Goal: Task Accomplishment & Management: Complete application form

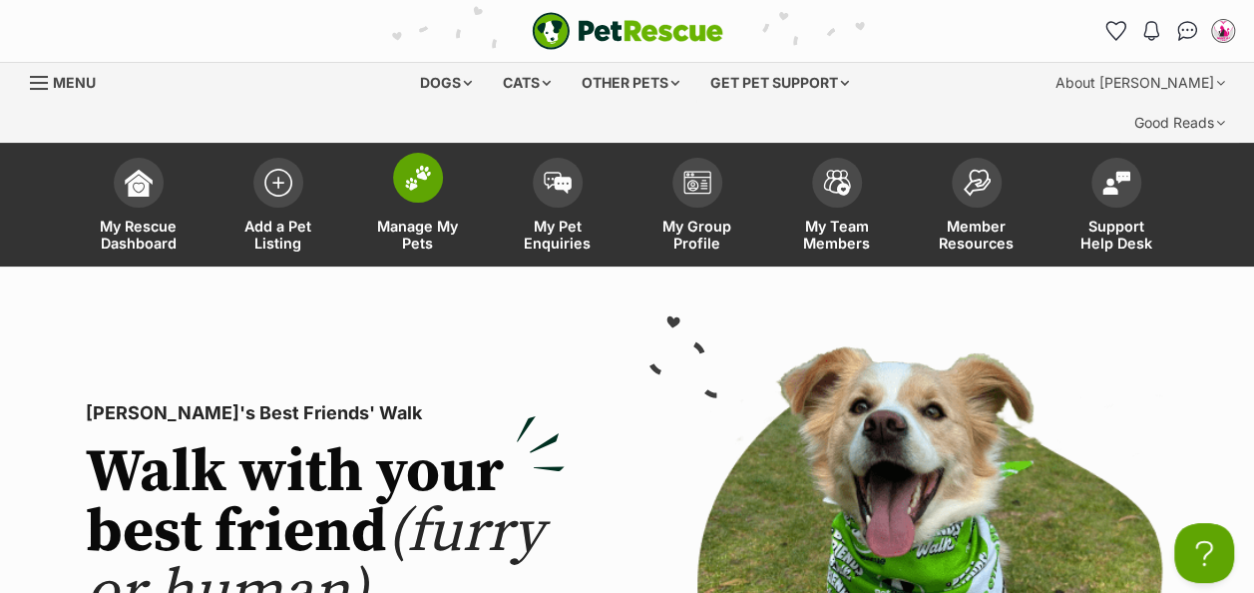
click at [425, 165] on img at bounding box center [418, 178] width 28 height 26
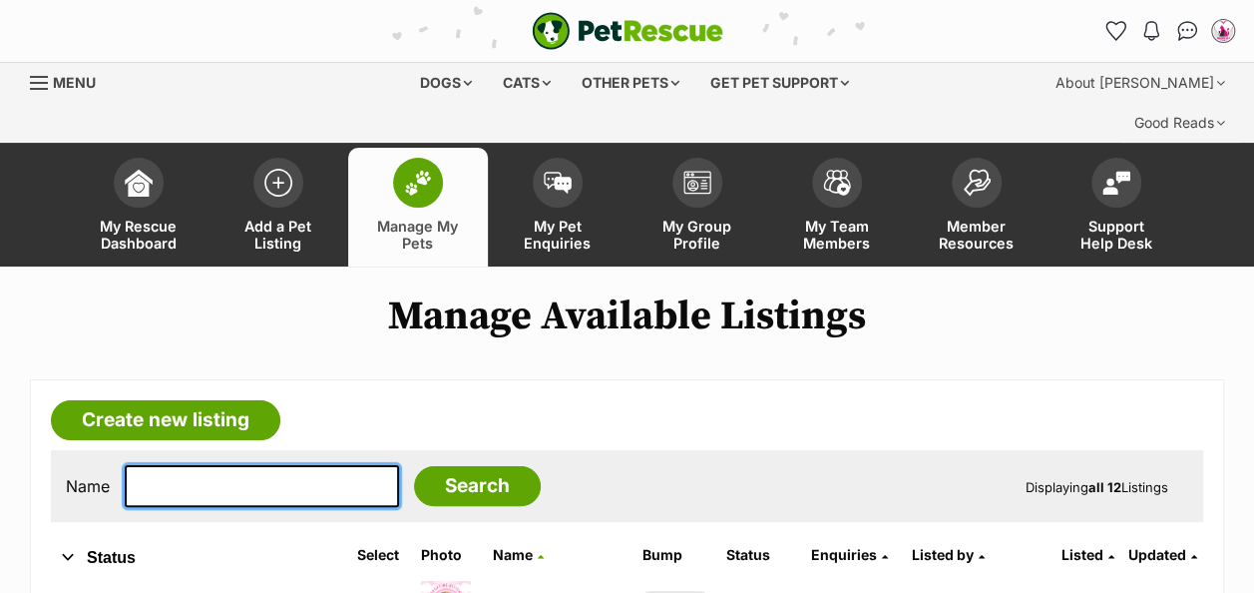
click at [191, 465] on input "text" at bounding box center [262, 486] width 274 height 42
type input "kezia"
click at [414, 466] on input "Search" at bounding box center [477, 486] width 127 height 40
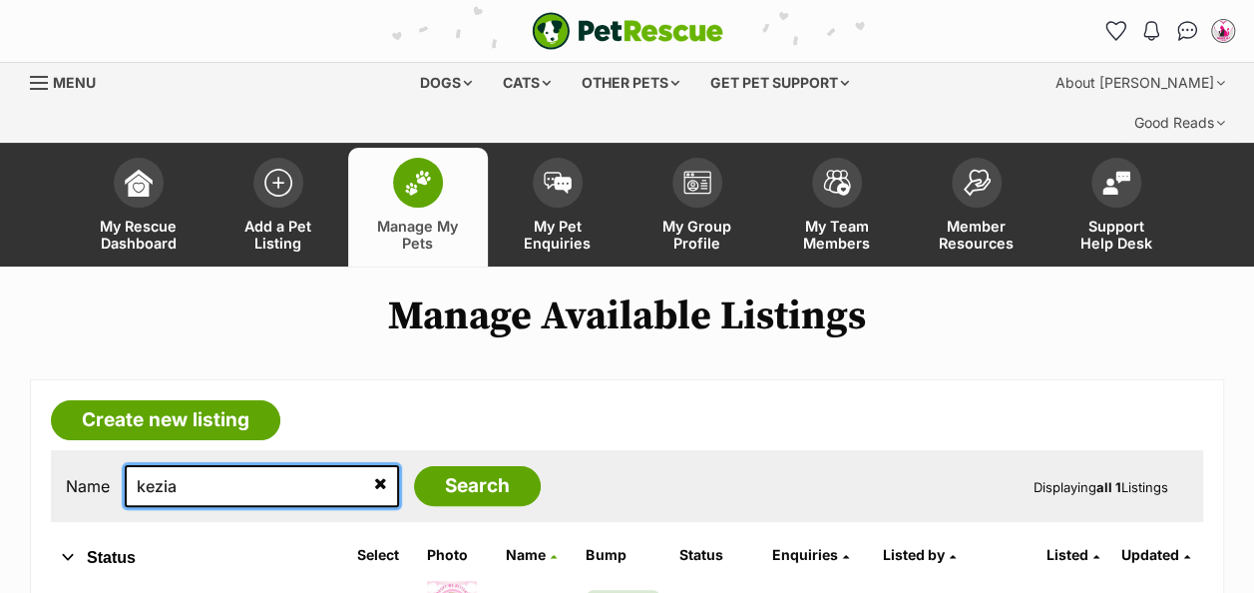
drag, startPoint x: 241, startPoint y: 451, endPoint x: 41, endPoint y: 465, distance: 201.1
type input "pug"
click at [414, 466] on input "Search" at bounding box center [477, 486] width 127 height 40
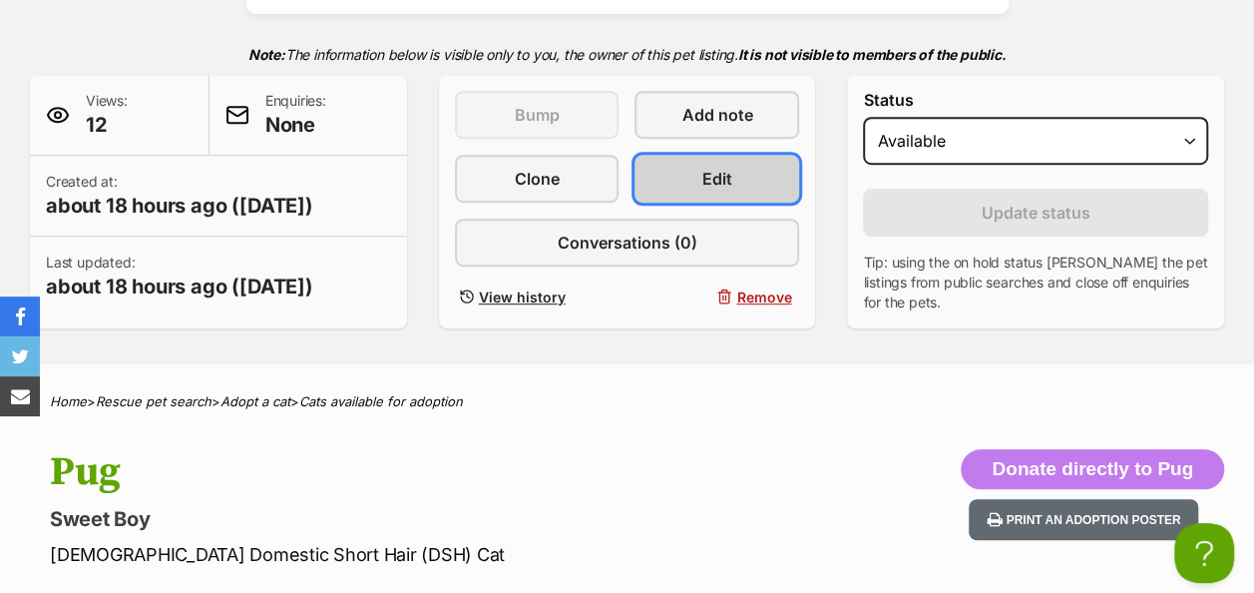
click at [716, 167] on span "Edit" at bounding box center [718, 179] width 30 height 24
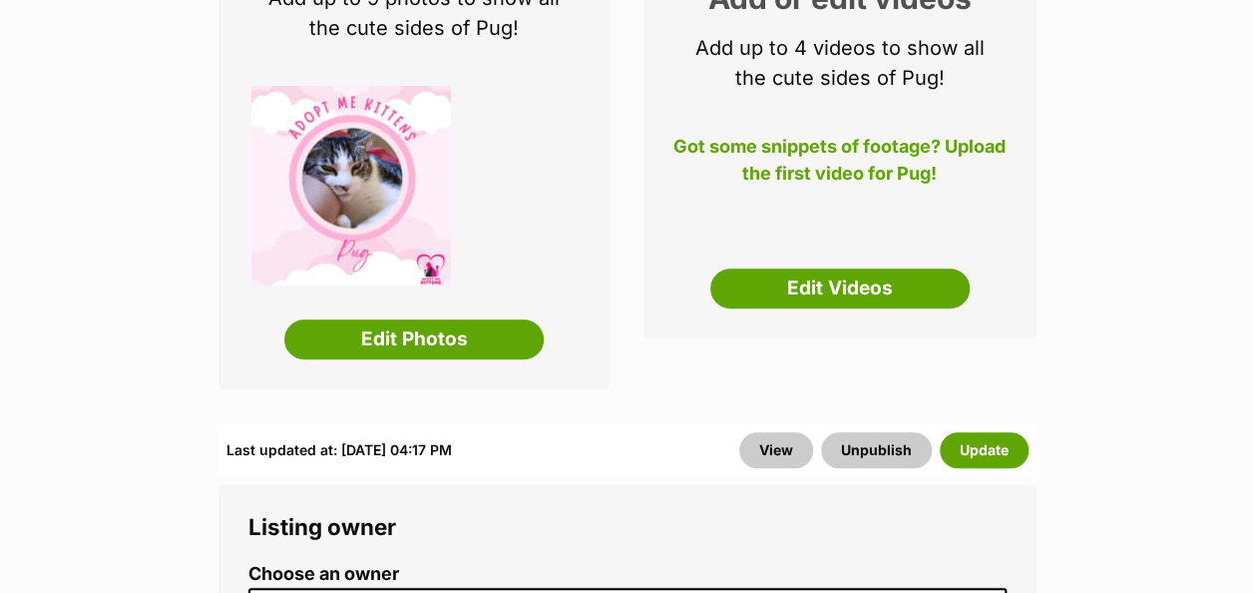
scroll to position [489, 0]
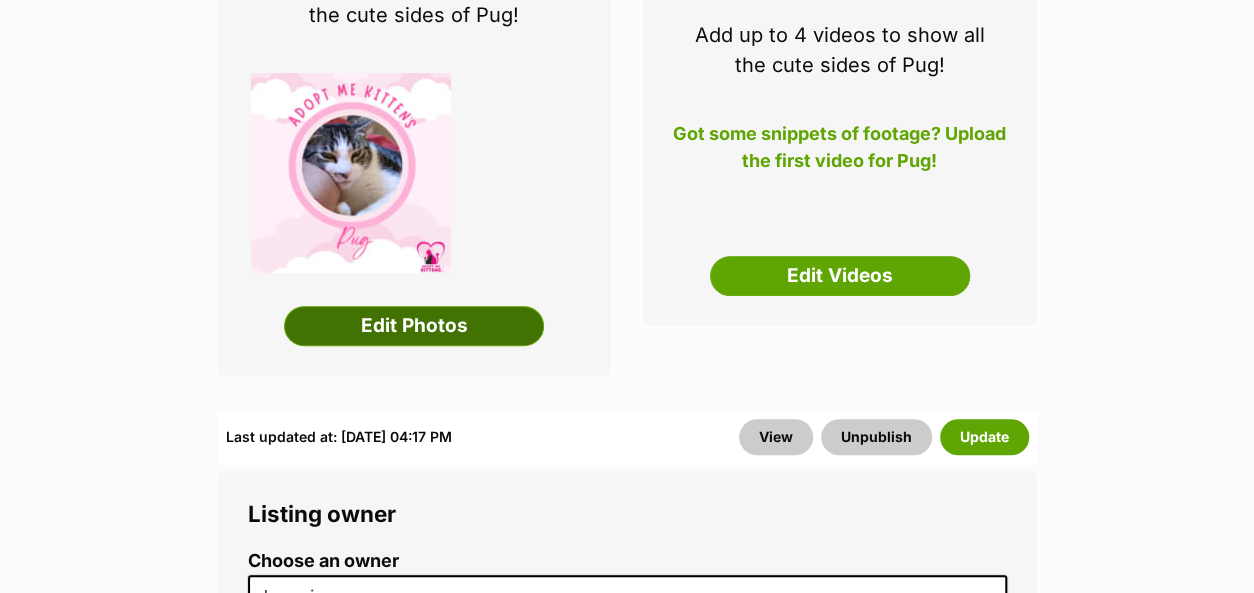
click at [466, 306] on link "Edit Photos" at bounding box center [413, 326] width 259 height 40
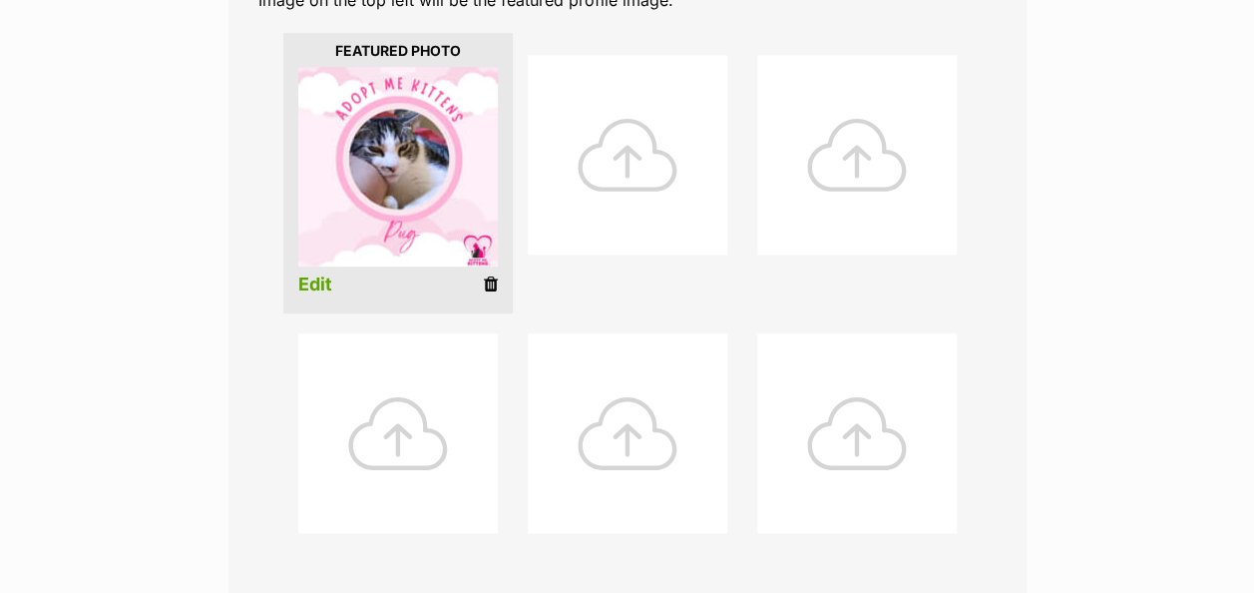
scroll to position [524, 0]
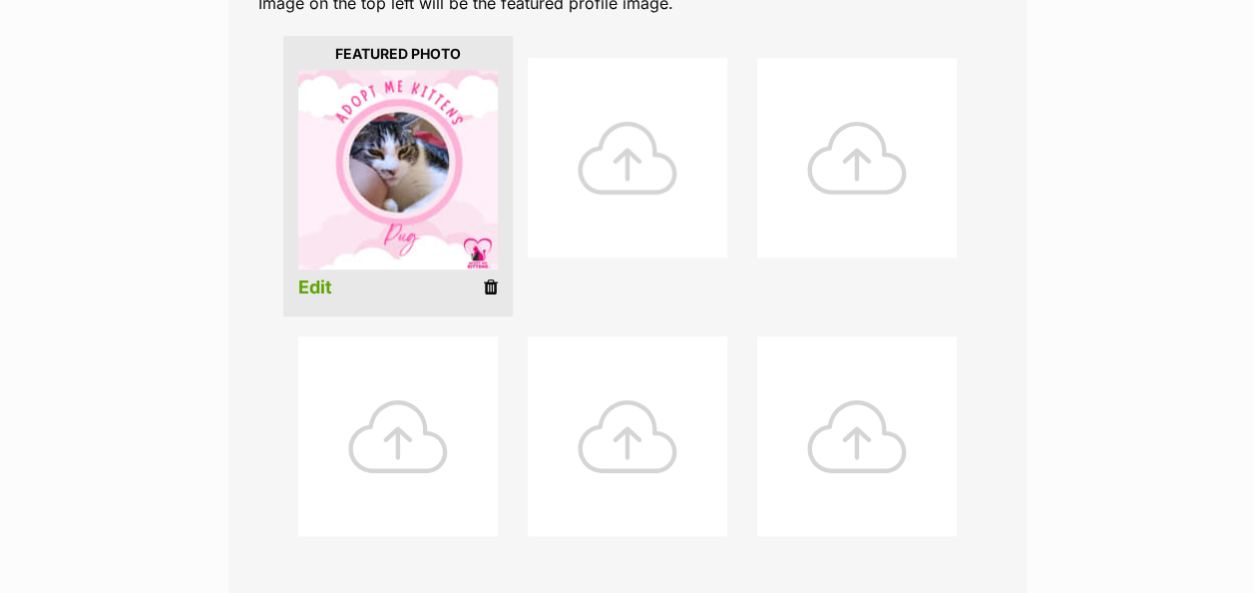
click at [641, 108] on div at bounding box center [628, 158] width 200 height 200
click at [629, 140] on div at bounding box center [628, 158] width 200 height 200
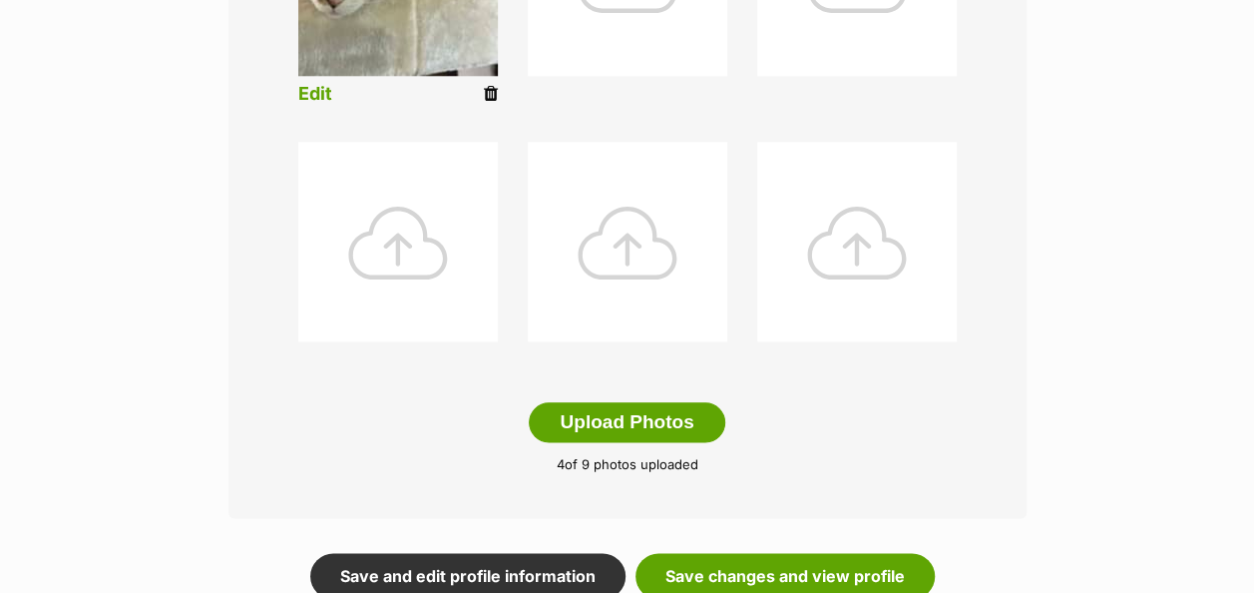
scroll to position [1096, 0]
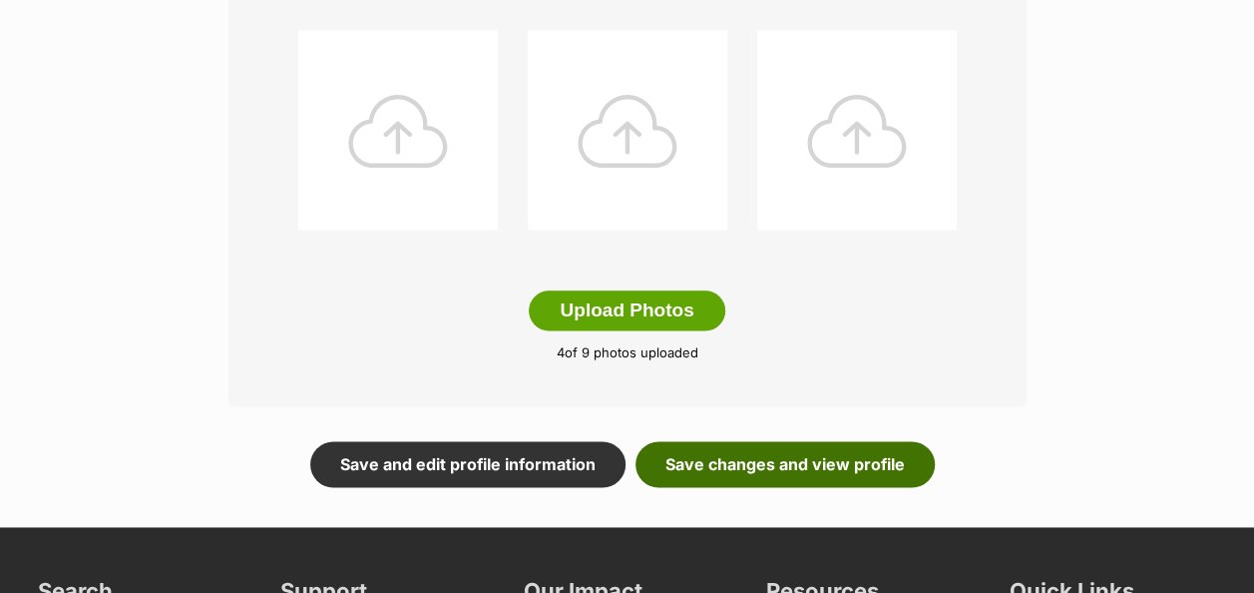
click at [781, 441] on link "Save changes and view profile" at bounding box center [785, 464] width 299 height 46
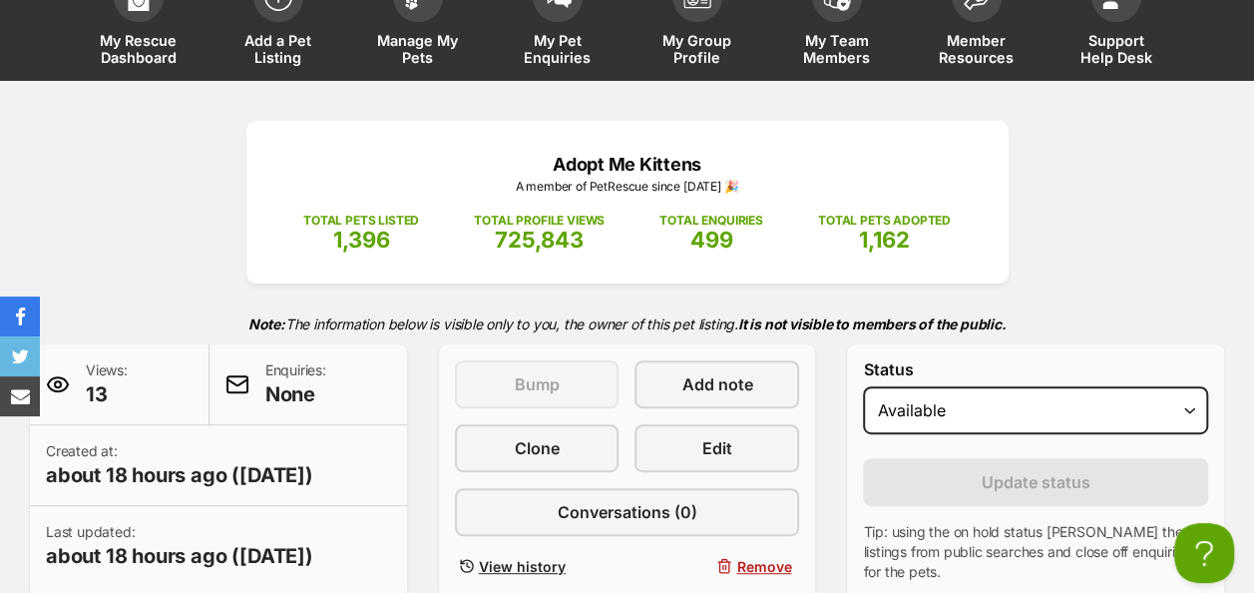
scroll to position [58, 0]
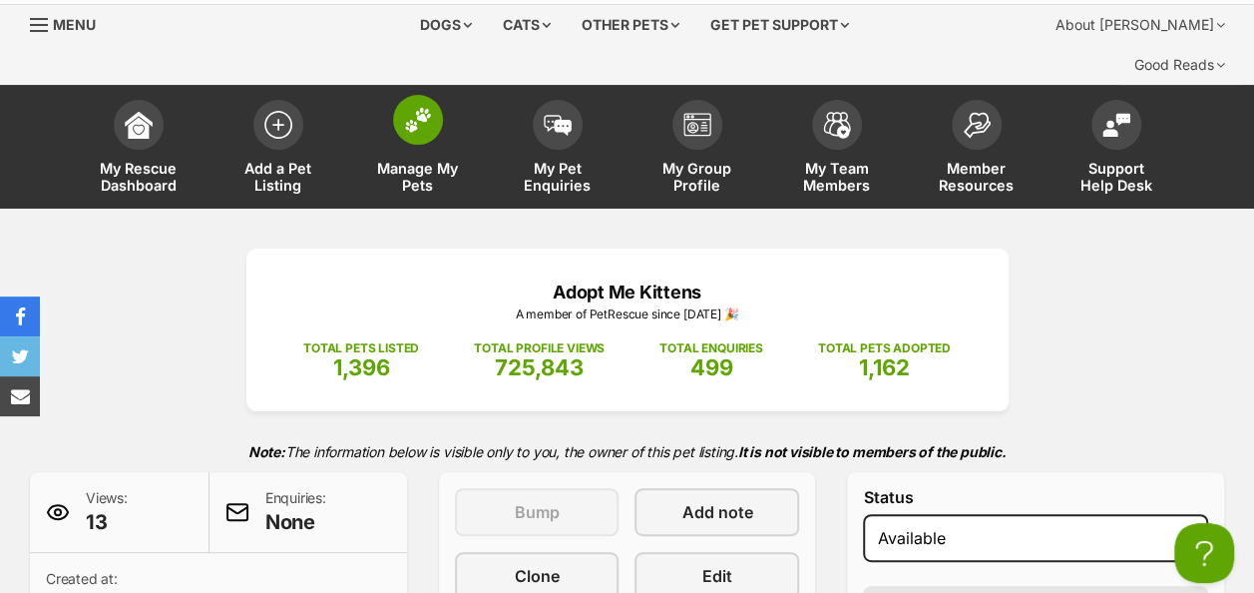
click at [412, 107] on img at bounding box center [418, 120] width 28 height 26
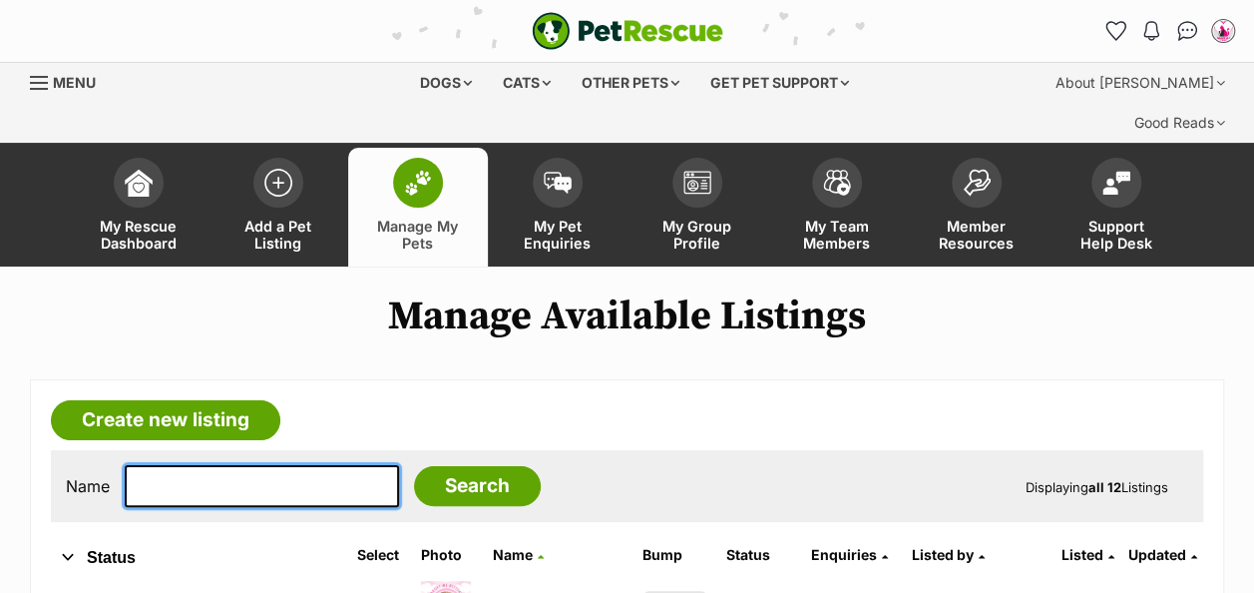
click at [214, 465] on input "text" at bounding box center [262, 486] width 274 height 42
type input "Oscar"
click at [414, 466] on input "Search" at bounding box center [477, 486] width 127 height 40
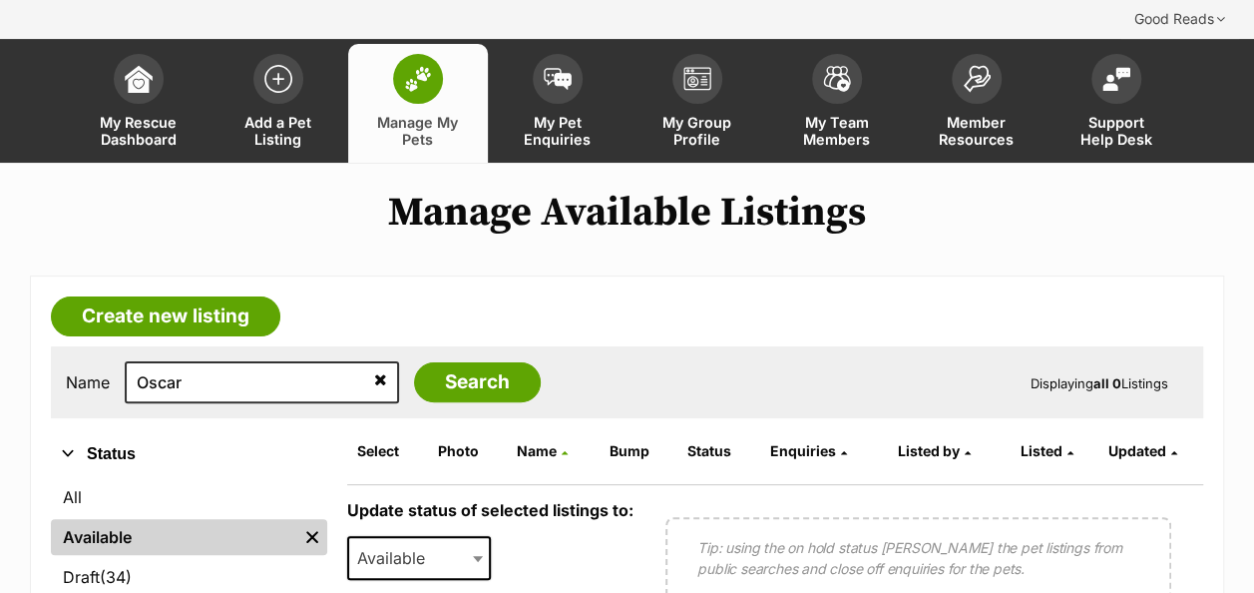
scroll to position [244, 0]
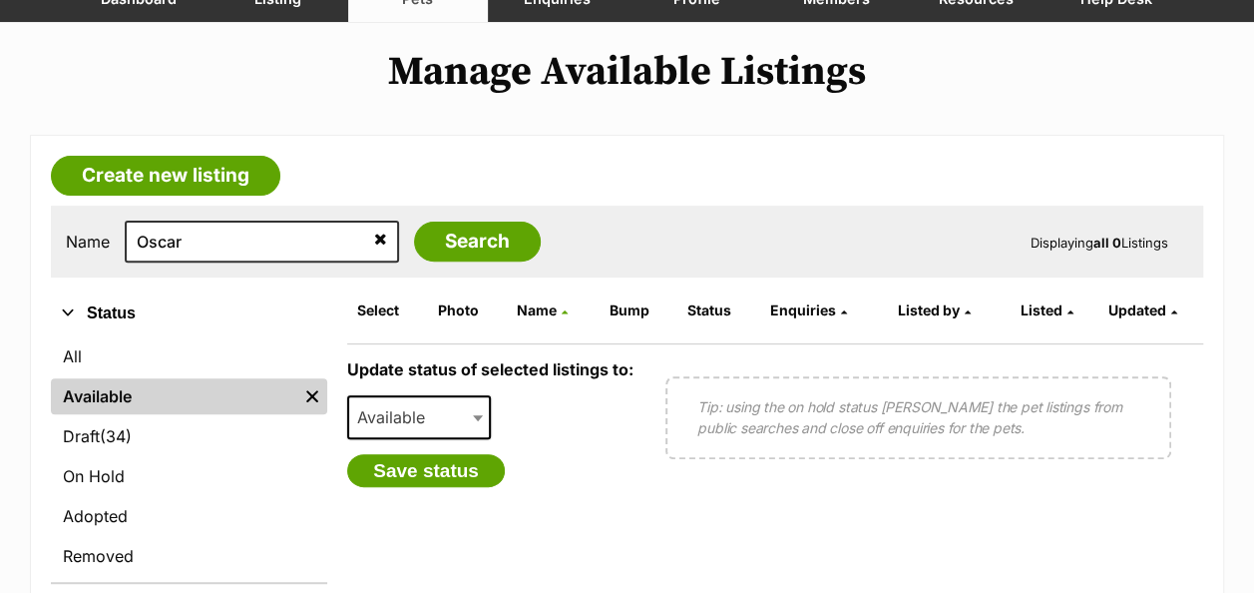
click at [487, 395] on span at bounding box center [480, 417] width 20 height 44
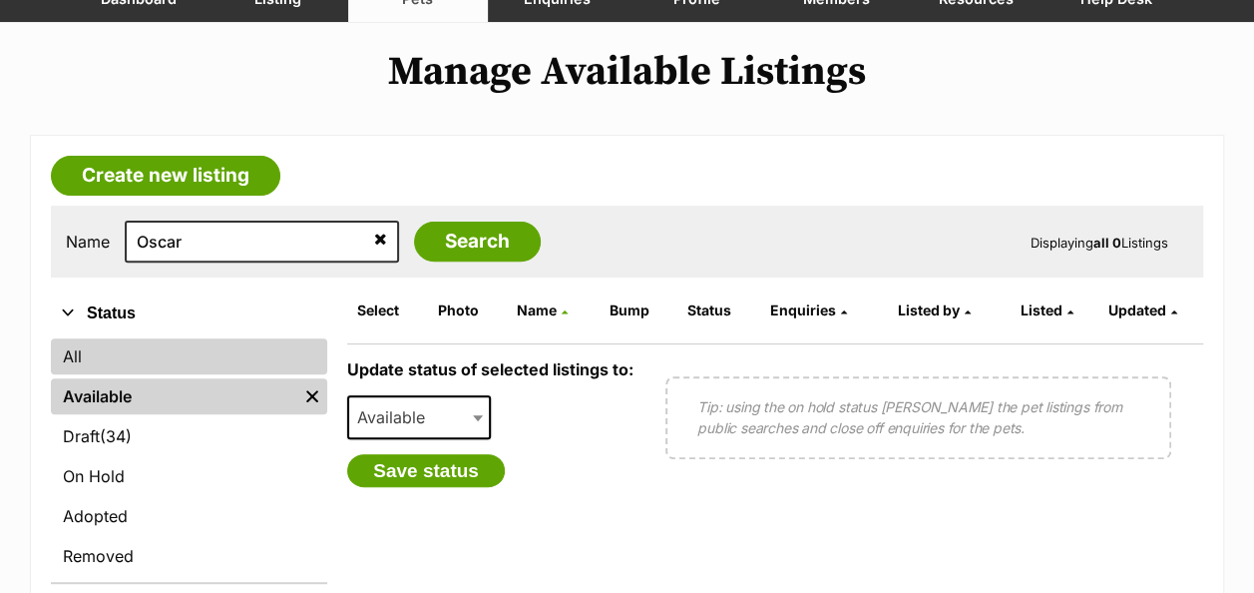
click at [110, 338] on link "All" at bounding box center [189, 356] width 276 height 36
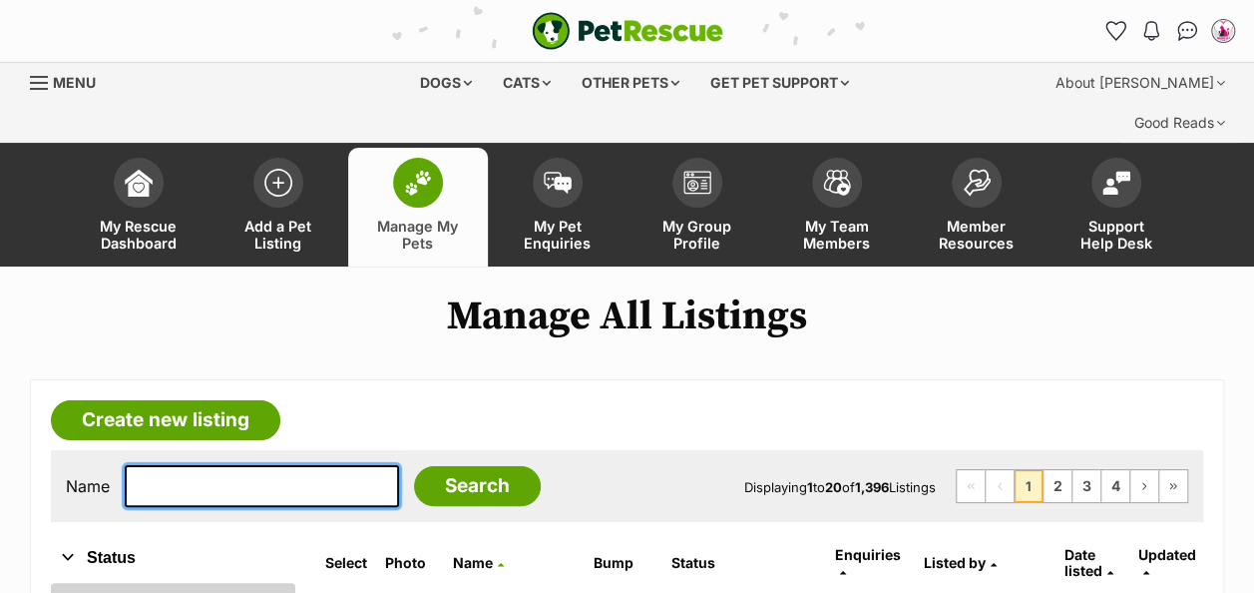
click at [226, 465] on input "text" at bounding box center [262, 486] width 274 height 42
type input "Oscar"
click at [414, 466] on input "Search" at bounding box center [477, 486] width 127 height 40
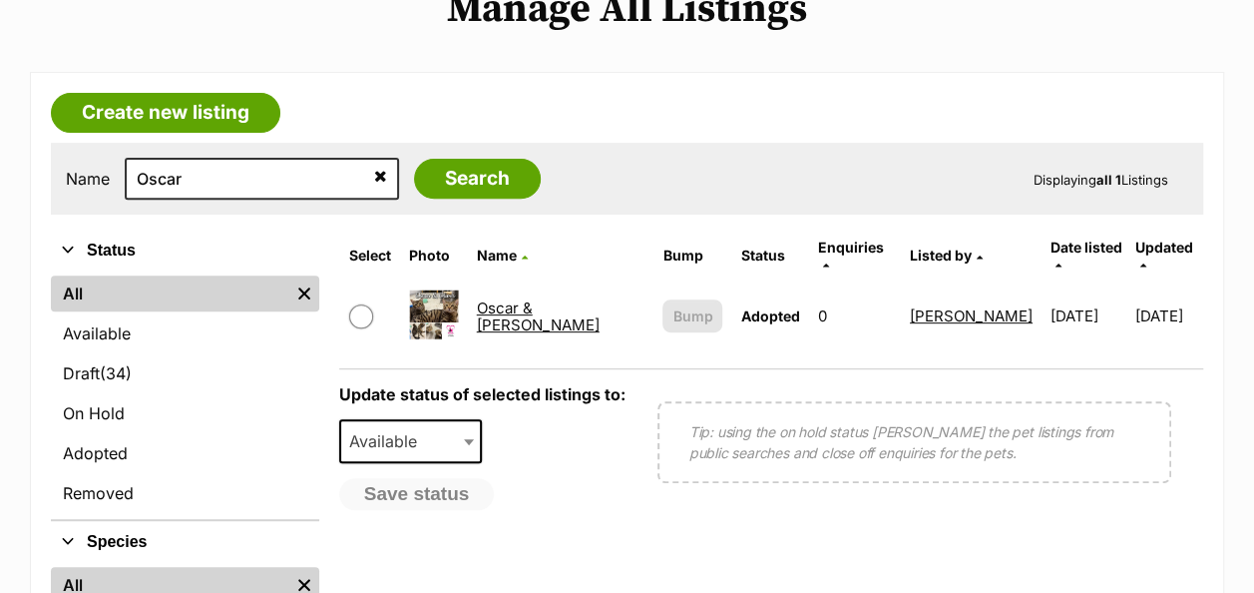
scroll to position [326, 0]
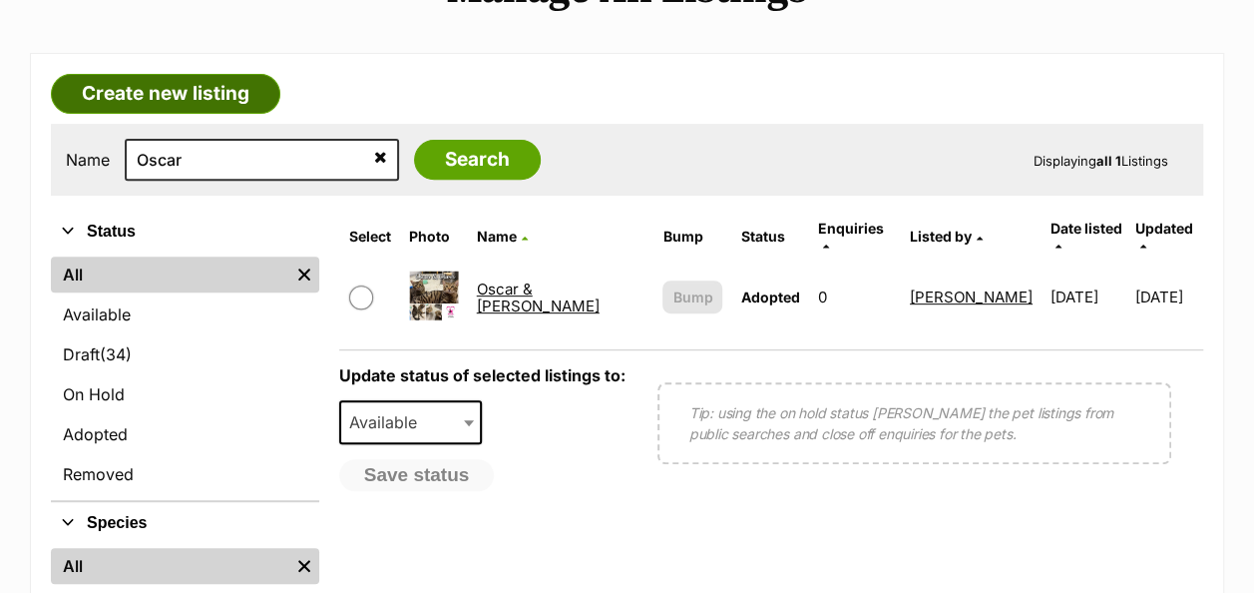
click at [174, 74] on link "Create new listing" at bounding box center [166, 94] width 230 height 40
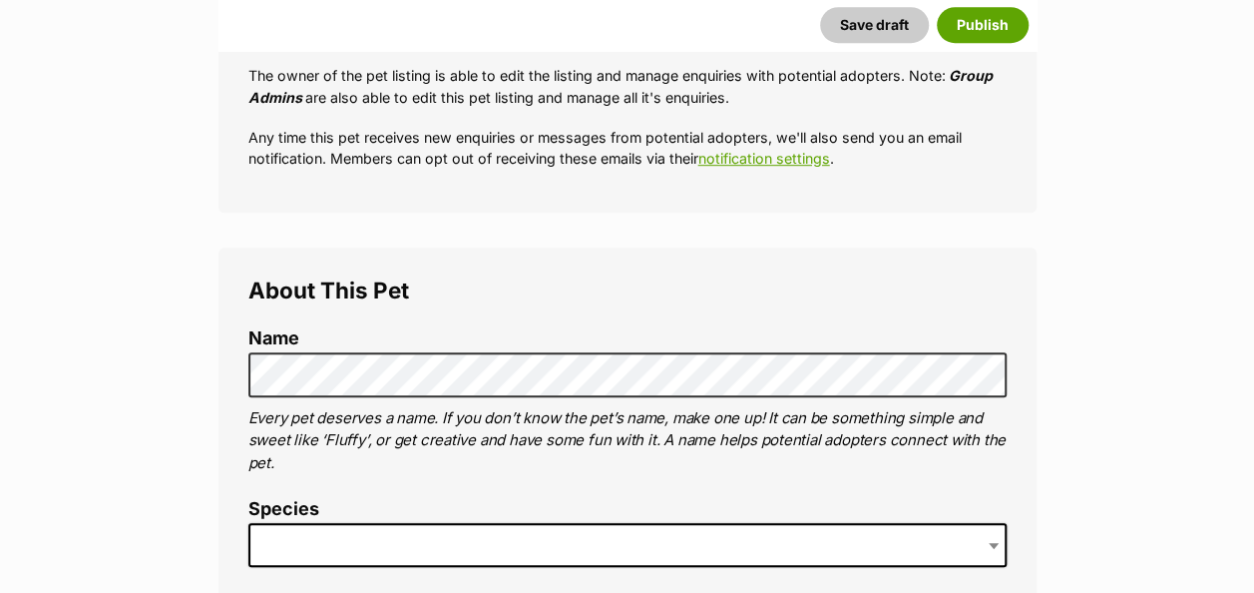
scroll to position [608, 0]
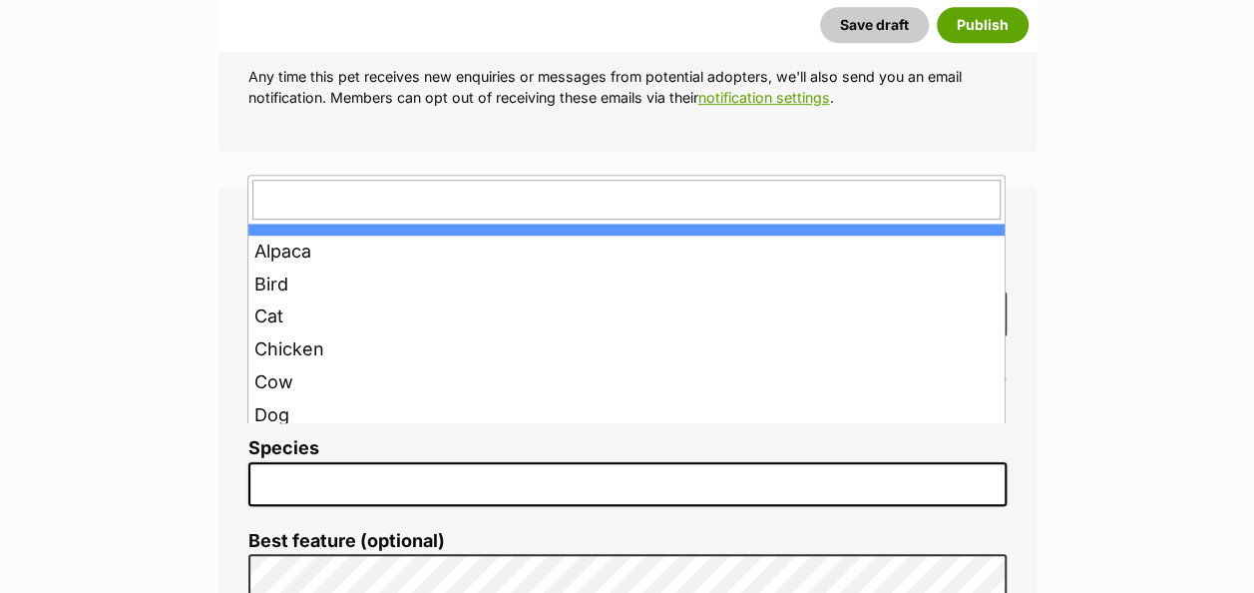
click at [311, 462] on span at bounding box center [627, 484] width 758 height 44
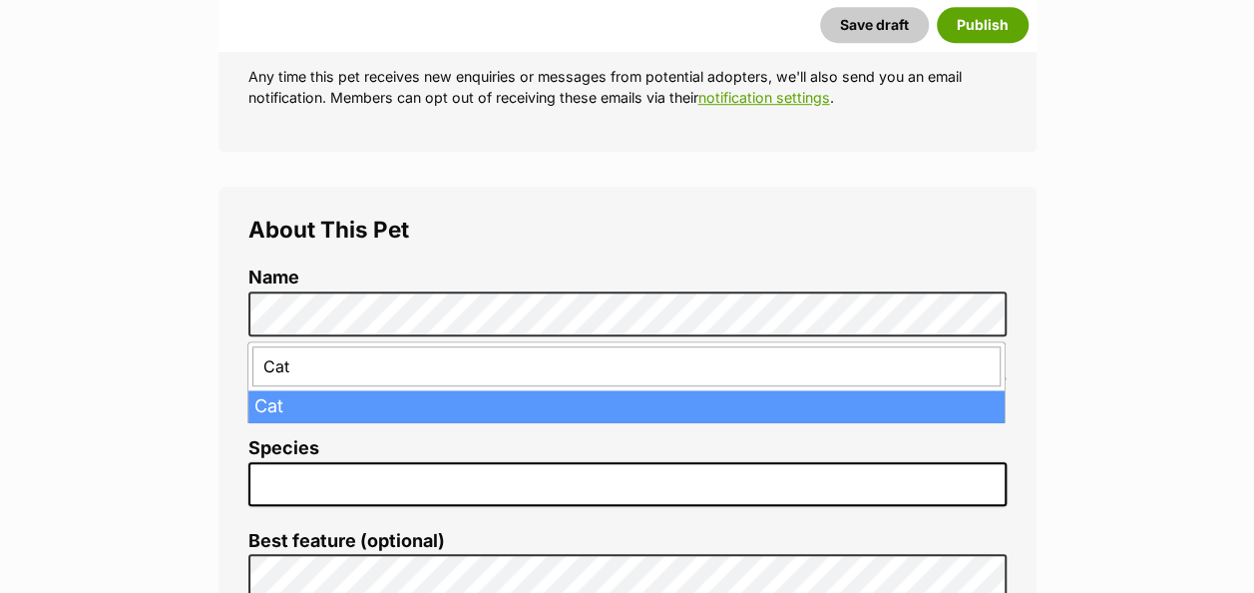
click at [293, 371] on input "Cat" at bounding box center [626, 366] width 748 height 40
type input "Cat"
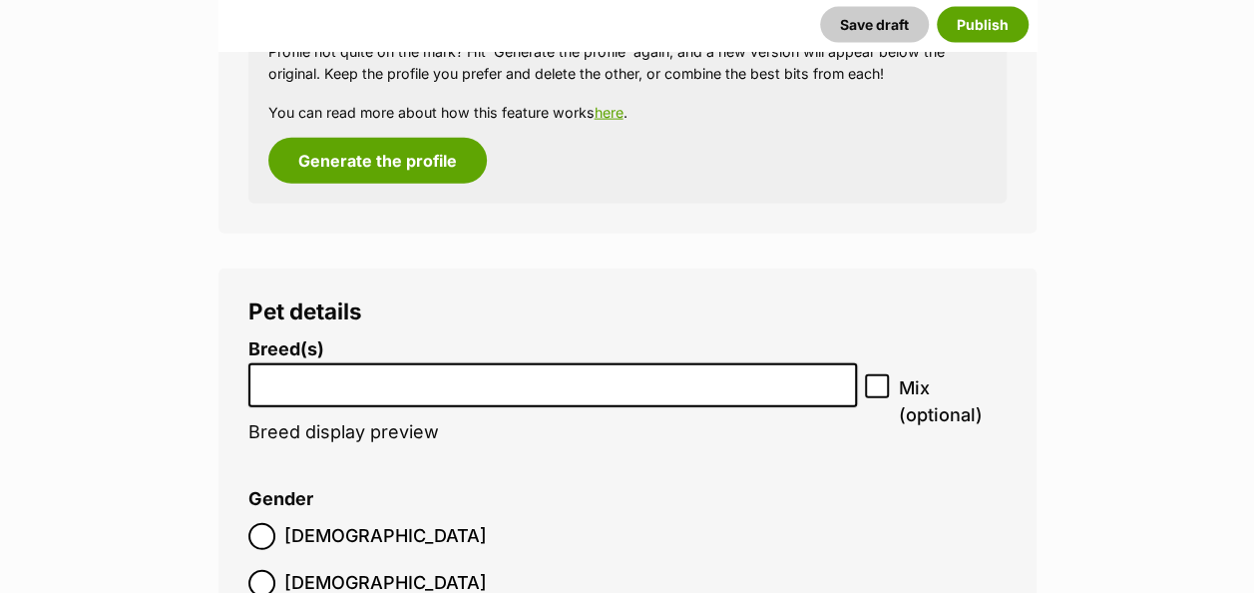
scroll to position [2185, 0]
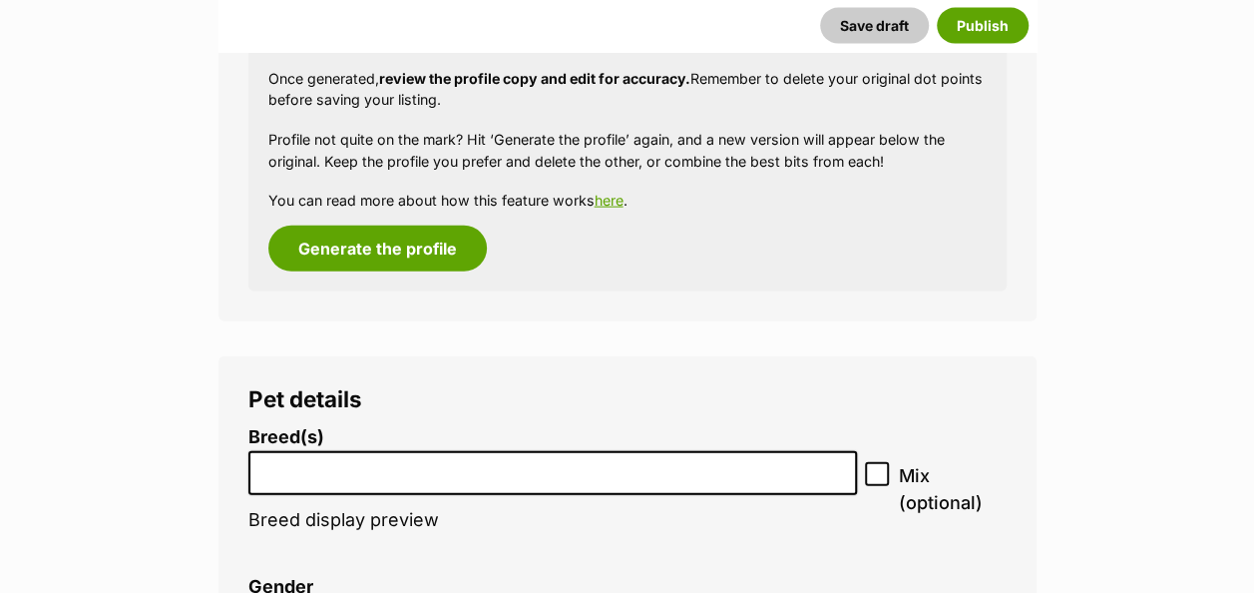
click at [384, 458] on input "search" at bounding box center [553, 468] width 596 height 21
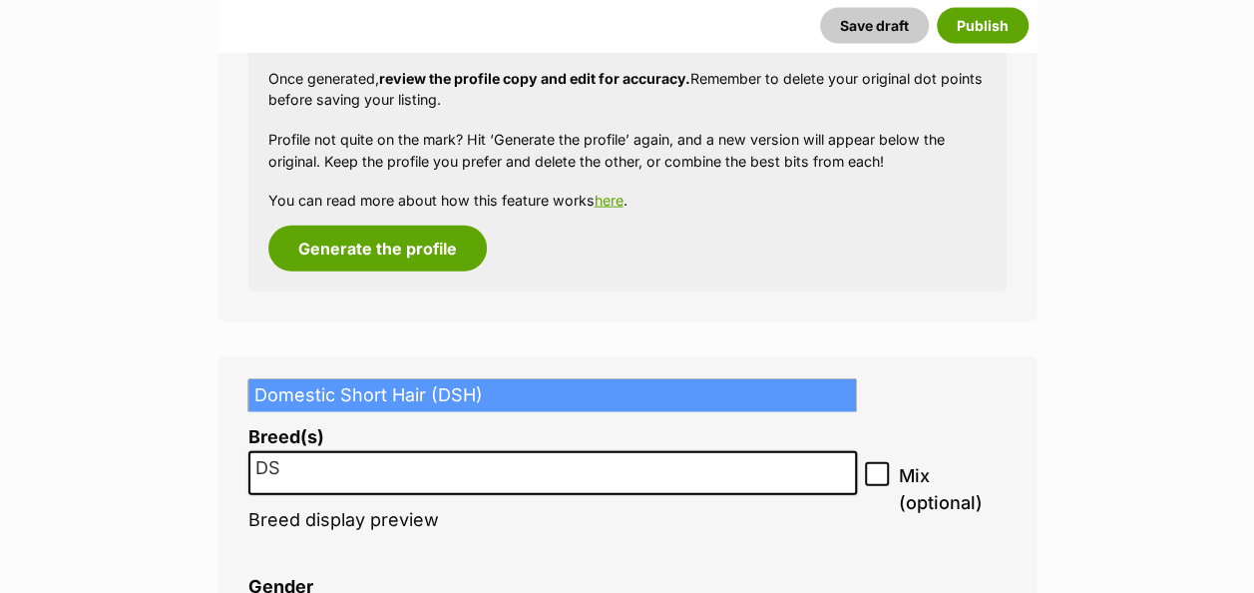
type input "DSH"
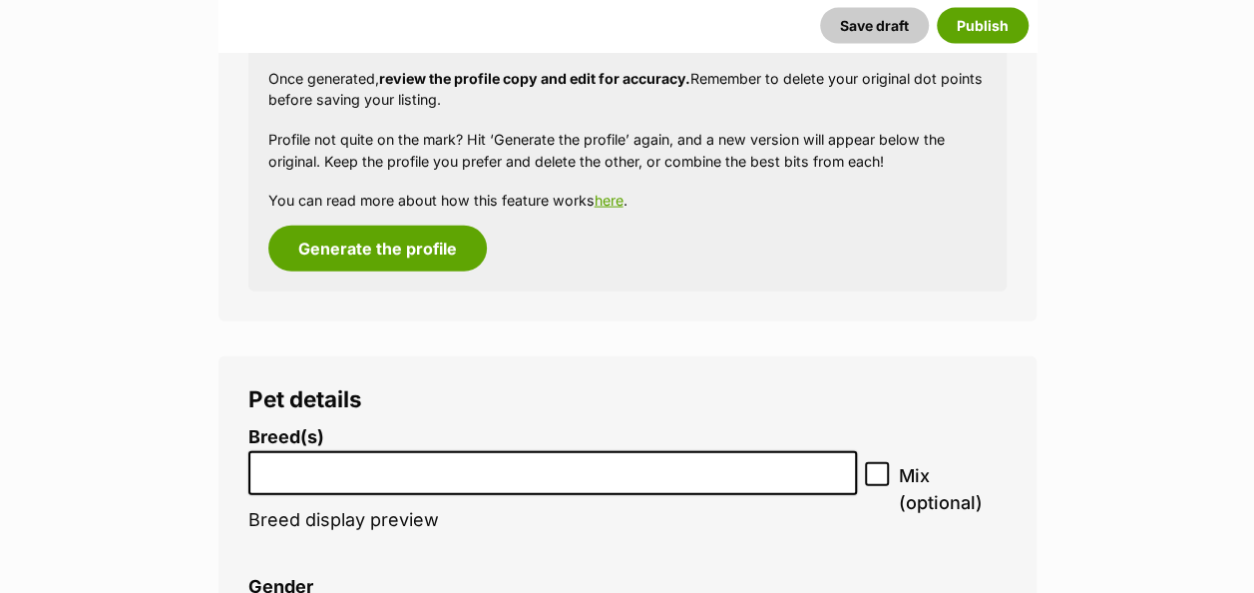
click at [327, 453] on li at bounding box center [553, 473] width 596 height 41
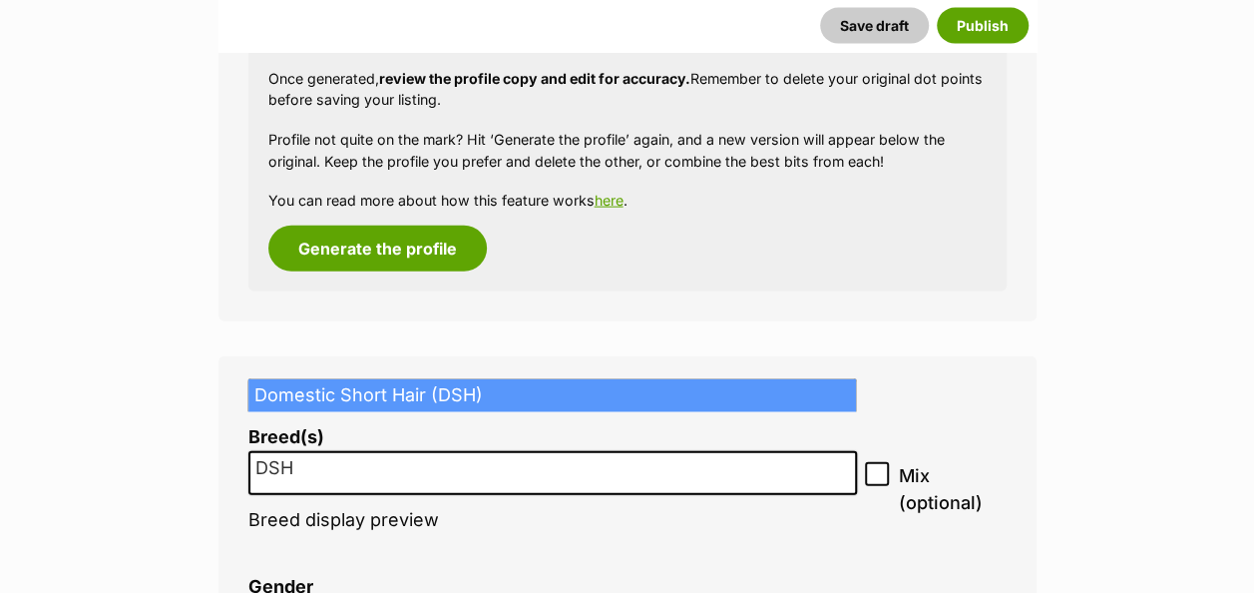
type input "DSH"
select select "252102"
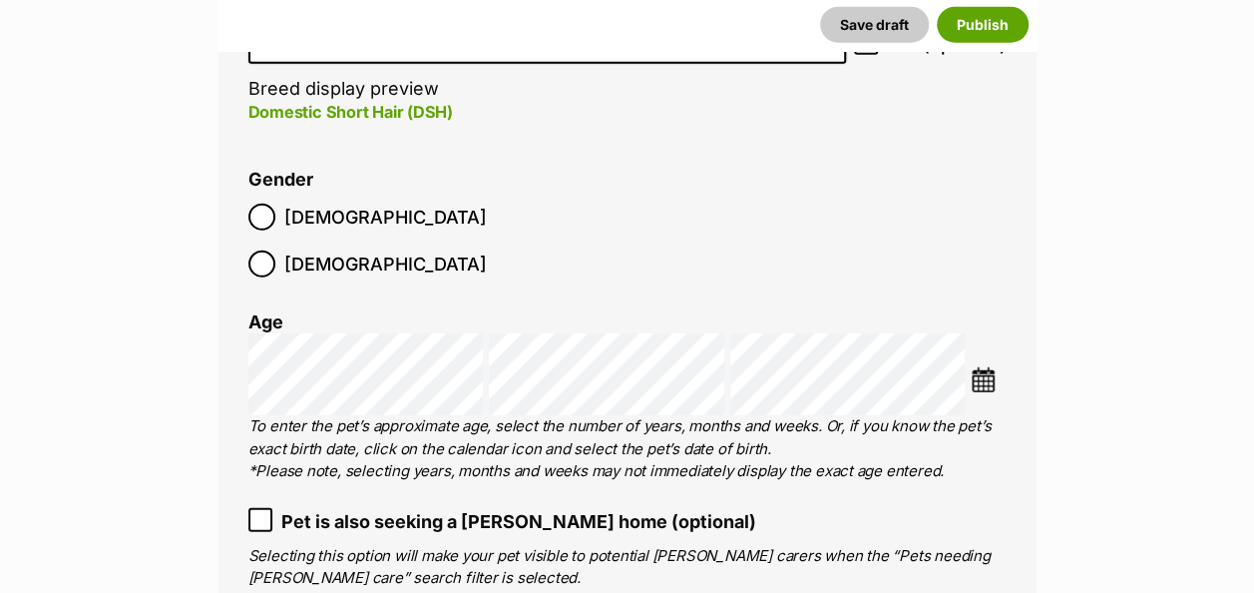
scroll to position [2628, 0]
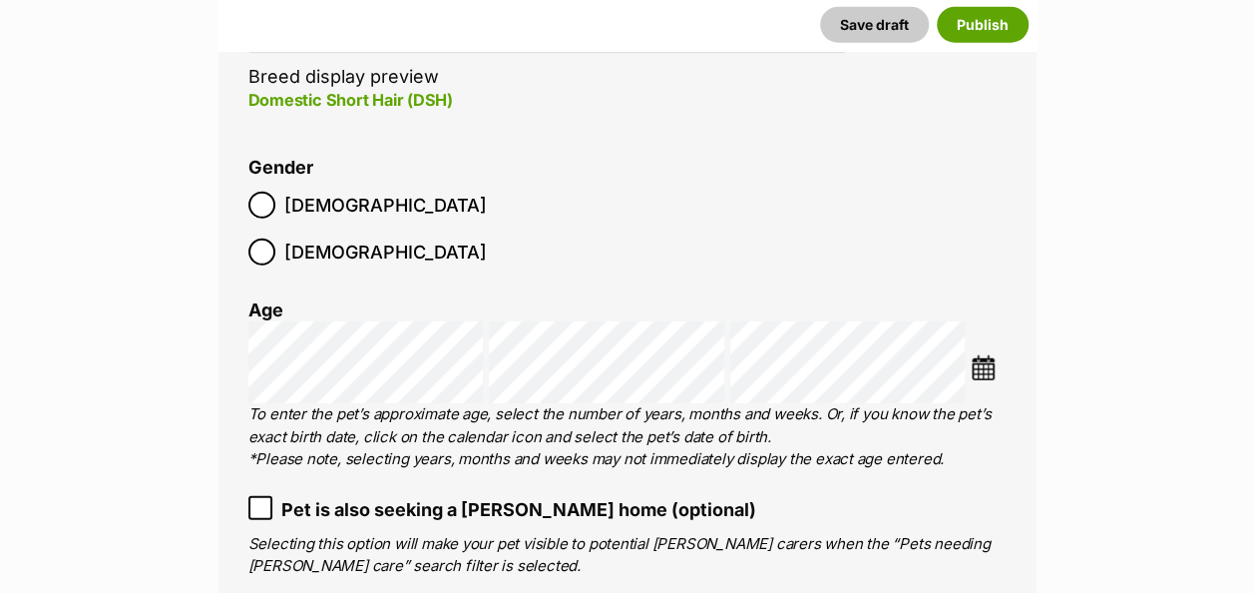
click at [991, 355] on img at bounding box center [983, 367] width 25 height 25
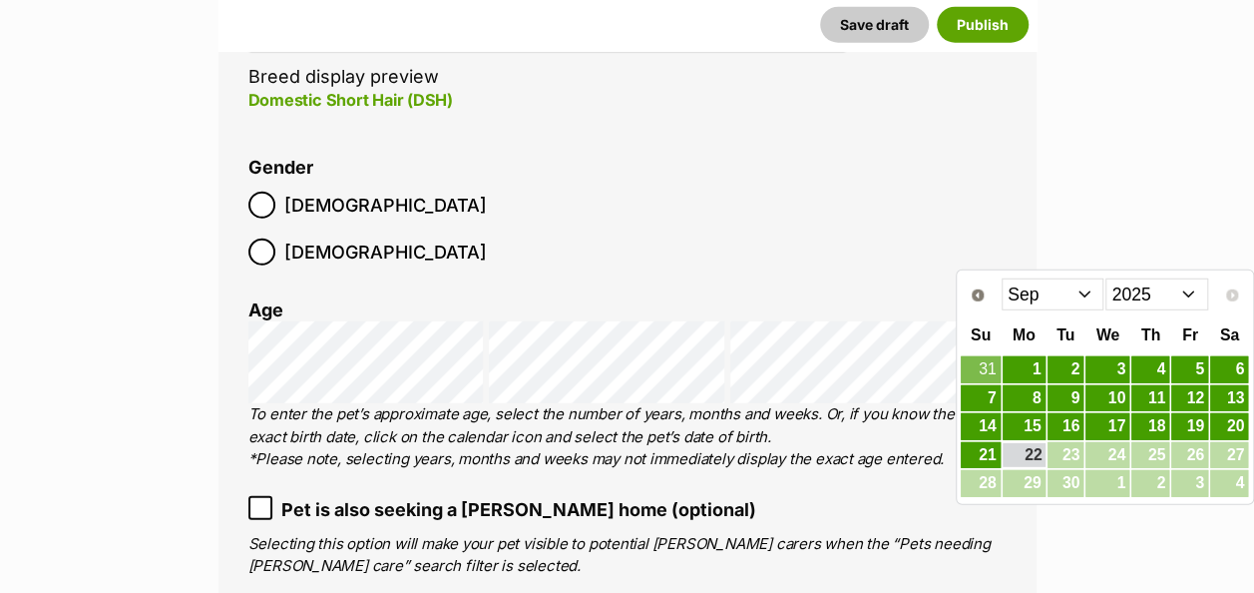
click at [1193, 295] on select "2015 2016 2017 2018 2019 2020 2021 2022 2023 2024 2025" at bounding box center [1157, 294] width 103 height 32
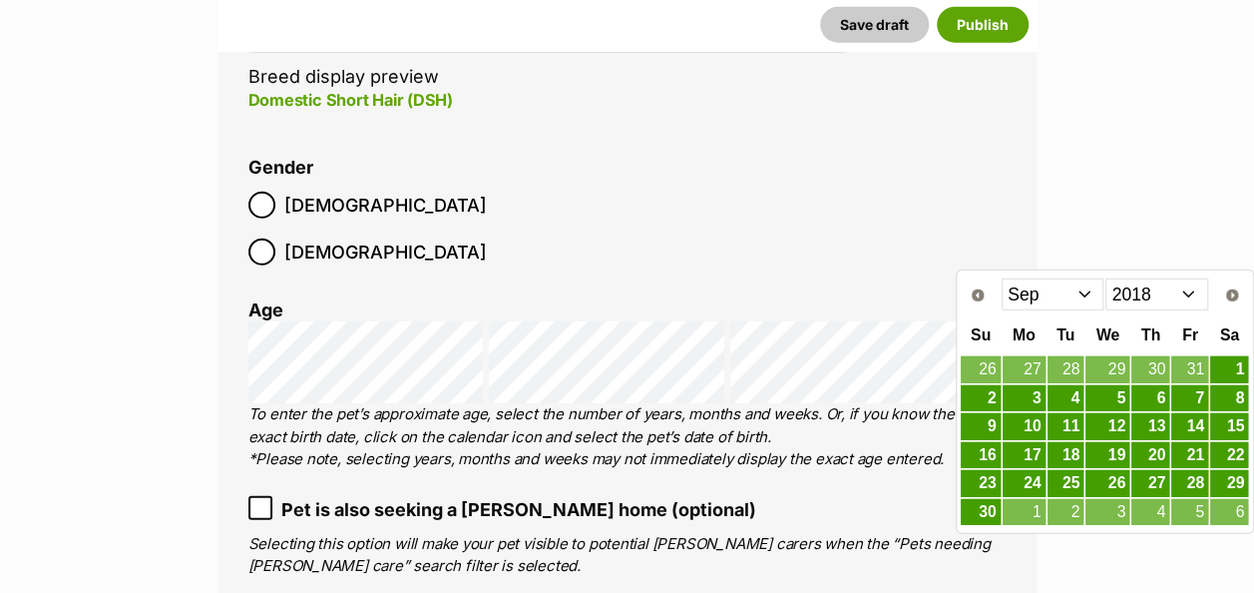
click at [1085, 297] on select "Jan Feb Mar Apr May Jun Jul Aug Sep Oct Nov Dec" at bounding box center [1053, 294] width 103 height 32
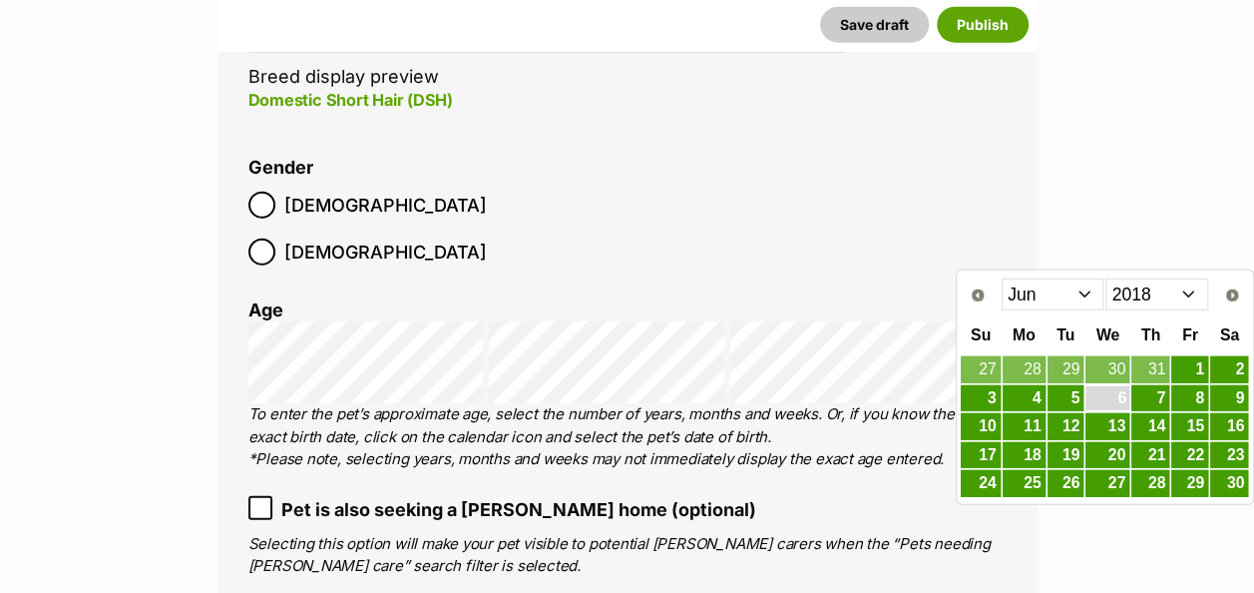
click at [1126, 387] on link "6" at bounding box center [1108, 398] width 44 height 25
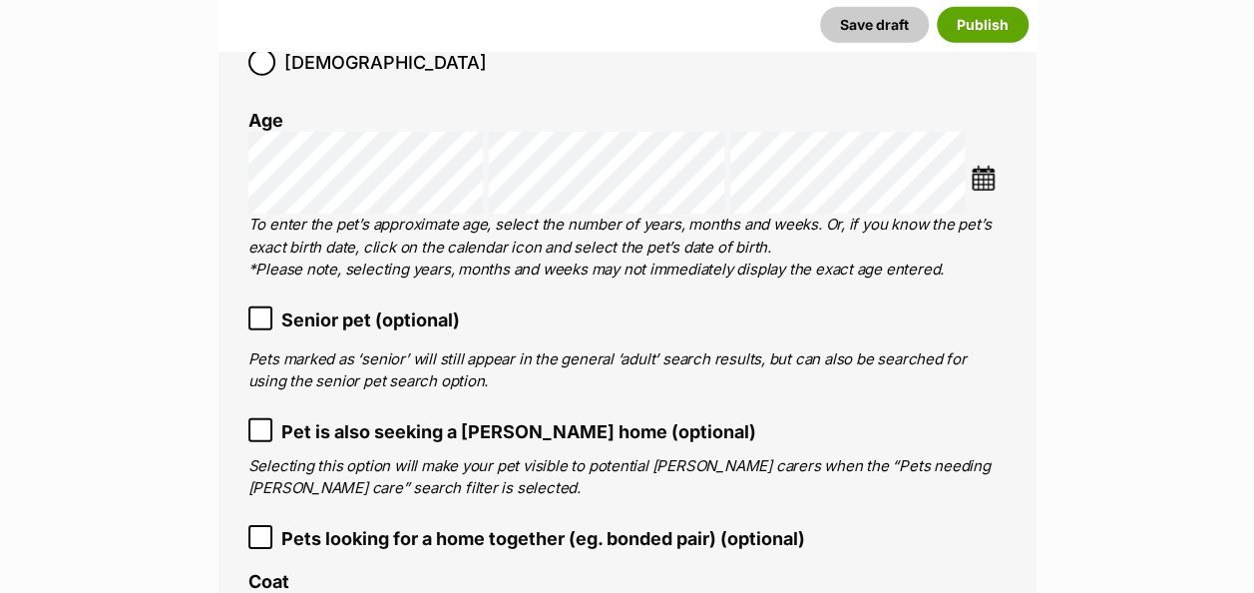
scroll to position [2841, 0]
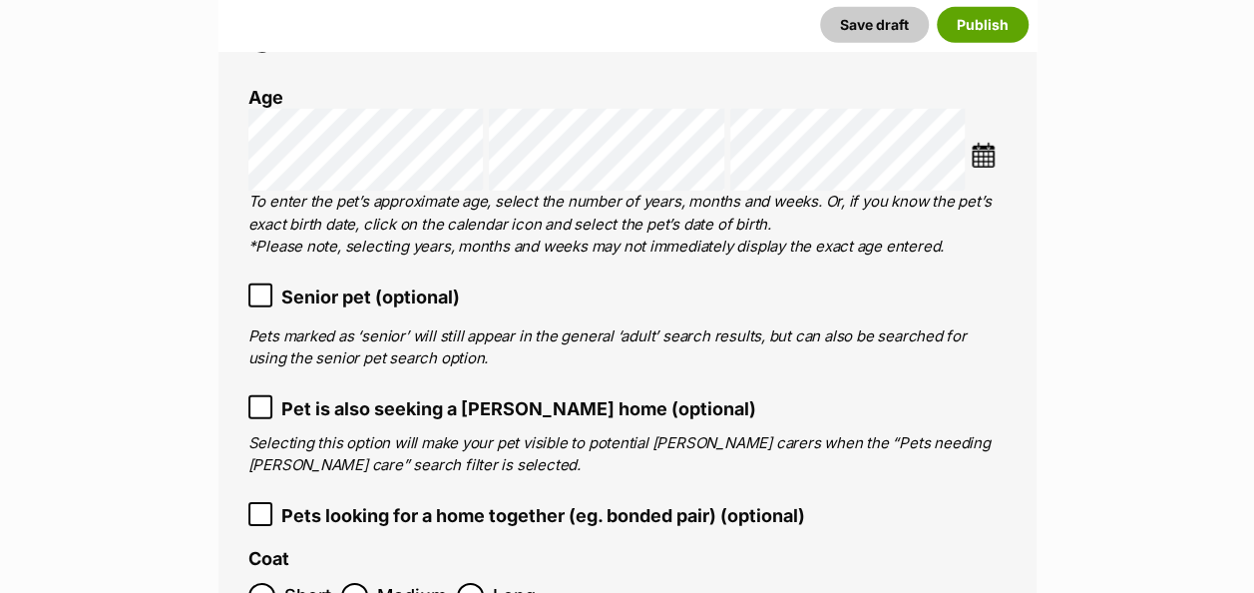
click at [259, 288] on icon at bounding box center [260, 295] width 14 height 14
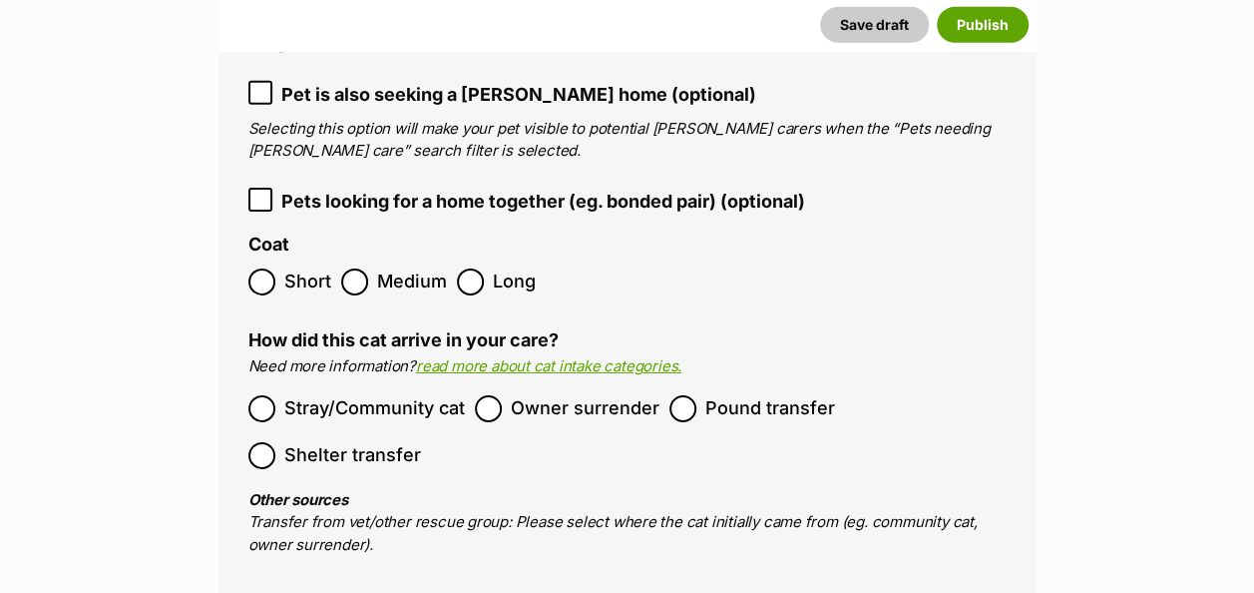
scroll to position [3143, 0]
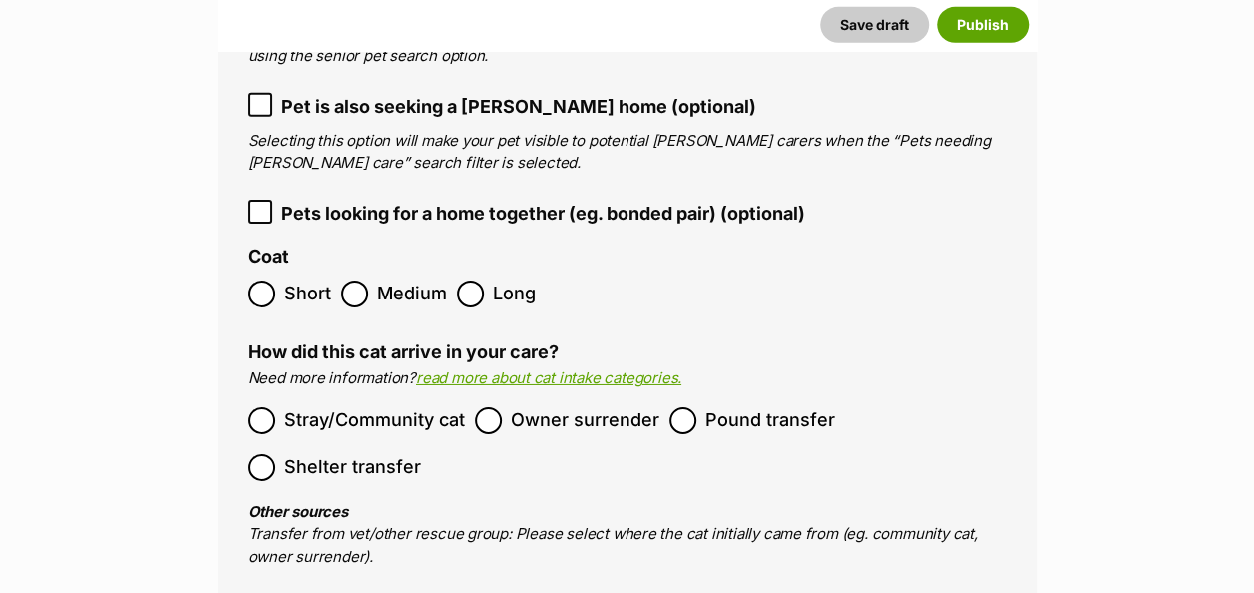
click at [503, 407] on label "Owner surrender" at bounding box center [567, 420] width 185 height 27
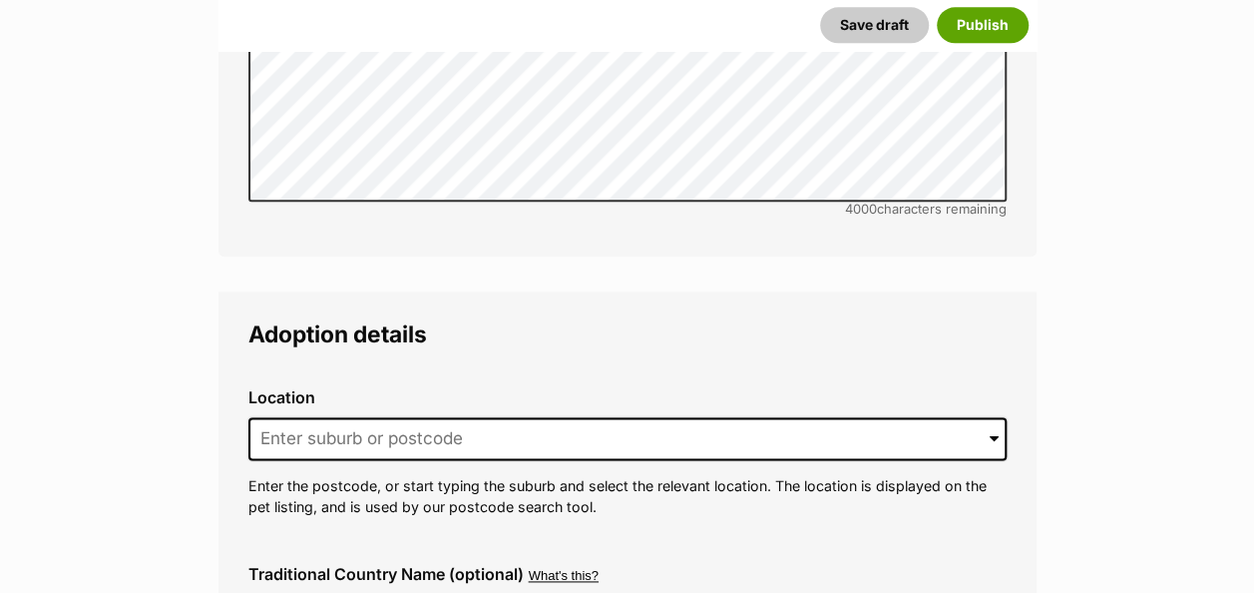
scroll to position [4908, 0]
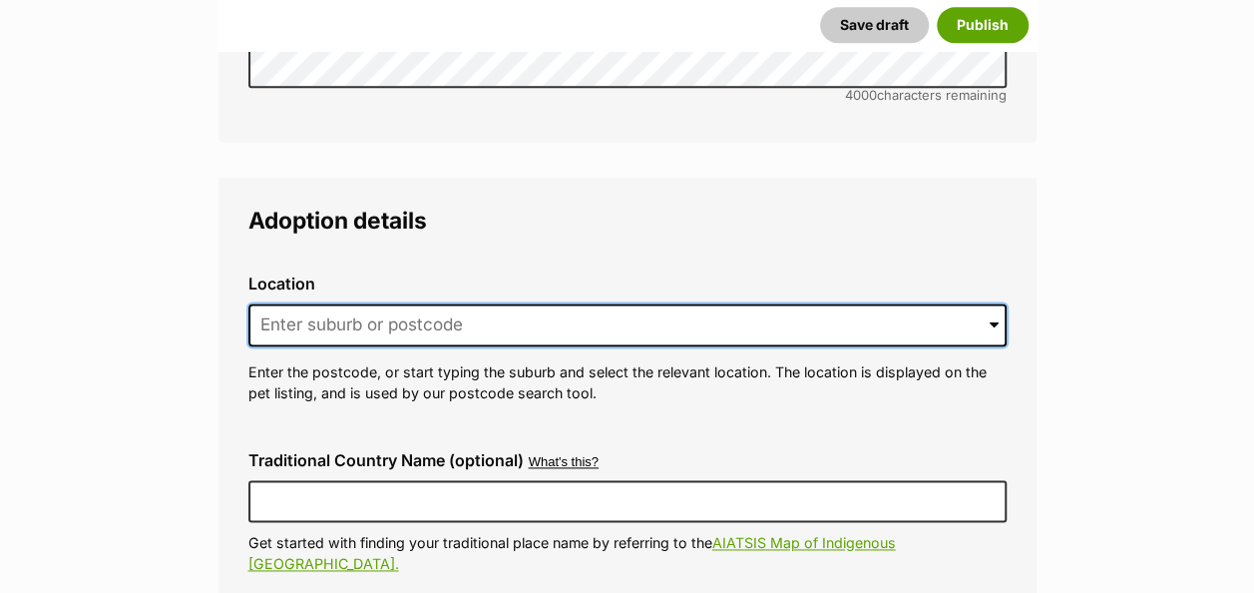
click at [464, 303] on input at bounding box center [627, 325] width 758 height 44
click at [464, 303] on input "Cairns QLD" at bounding box center [627, 325] width 758 height 44
drag, startPoint x: 426, startPoint y: 238, endPoint x: 308, endPoint y: 235, distance: 117.8
click at [308, 303] on input "Cairns QLD" at bounding box center [627, 325] width 758 height 44
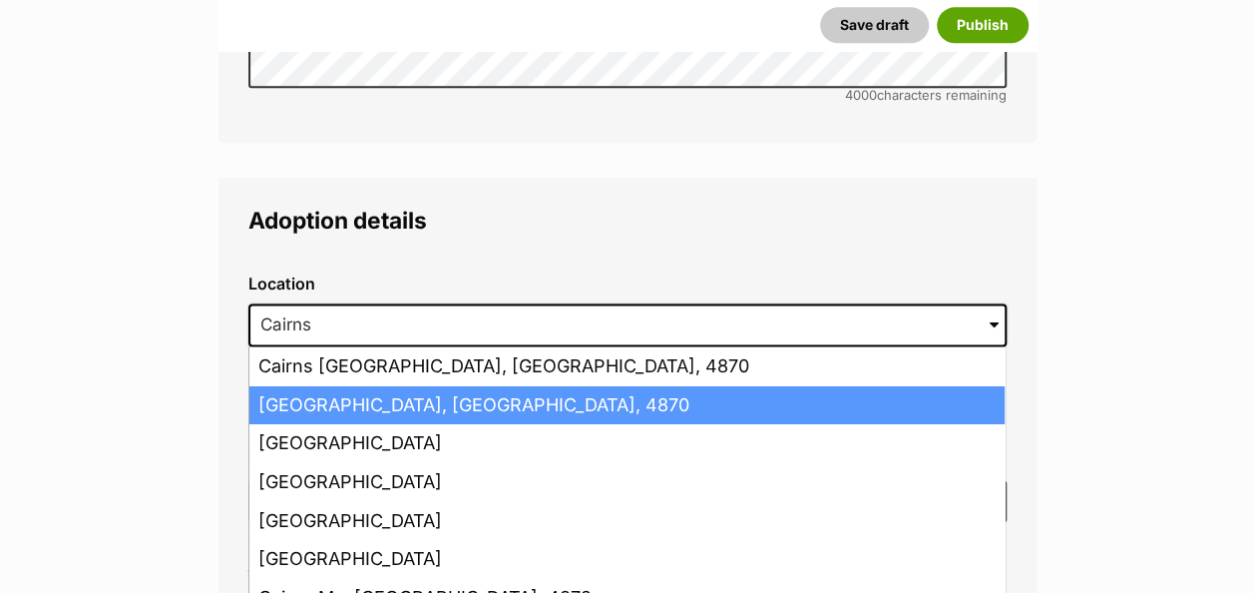
click at [369, 386] on li "Cairns, Queensland, 4870" at bounding box center [626, 405] width 755 height 39
type input "Cairns, Queensland, 4870"
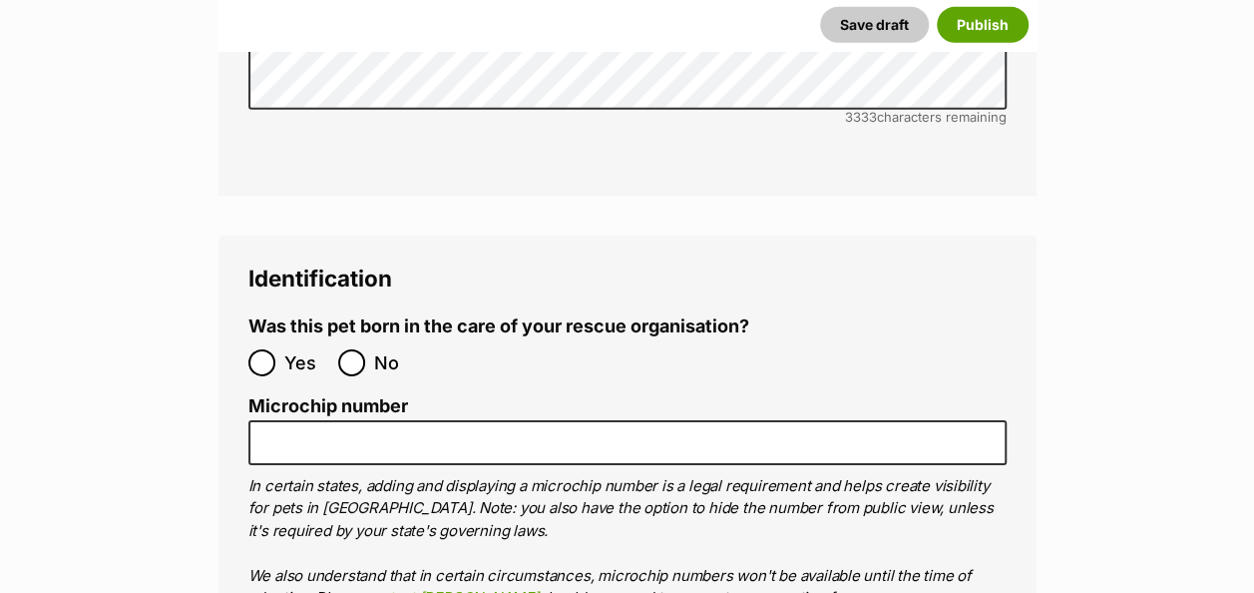
scroll to position [6830, 0]
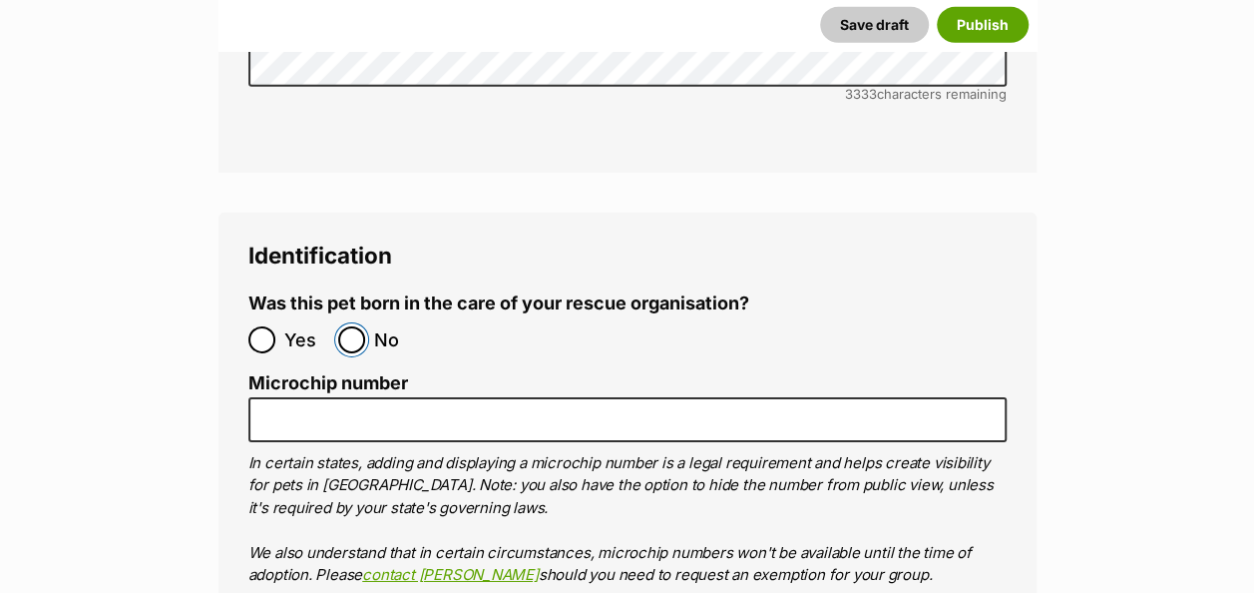
click at [355, 326] on input "No" at bounding box center [351, 339] width 27 height 27
radio input "true"
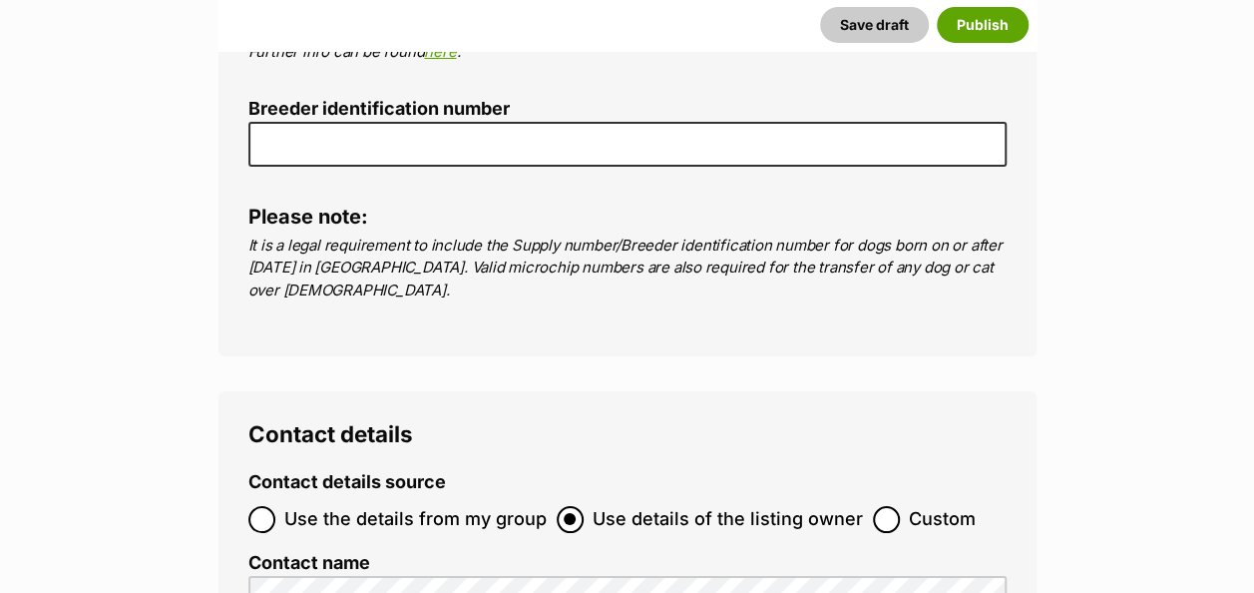
scroll to position [7479, 0]
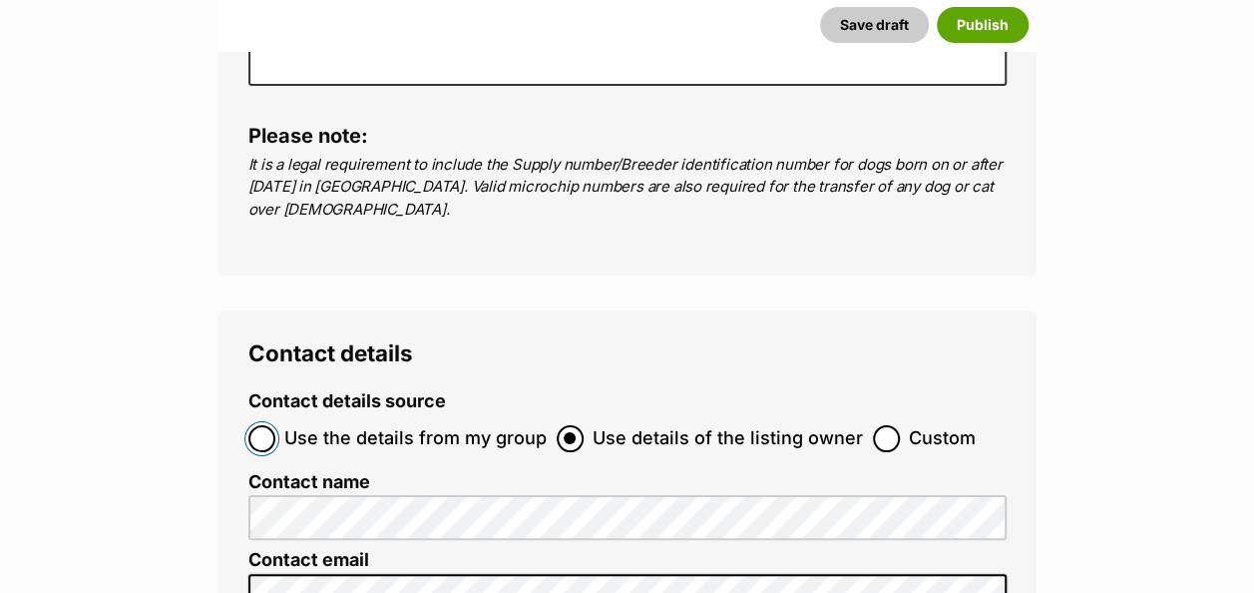
click at [264, 425] on input "Use the details from my group" at bounding box center [261, 438] width 27 height 27
radio input "true"
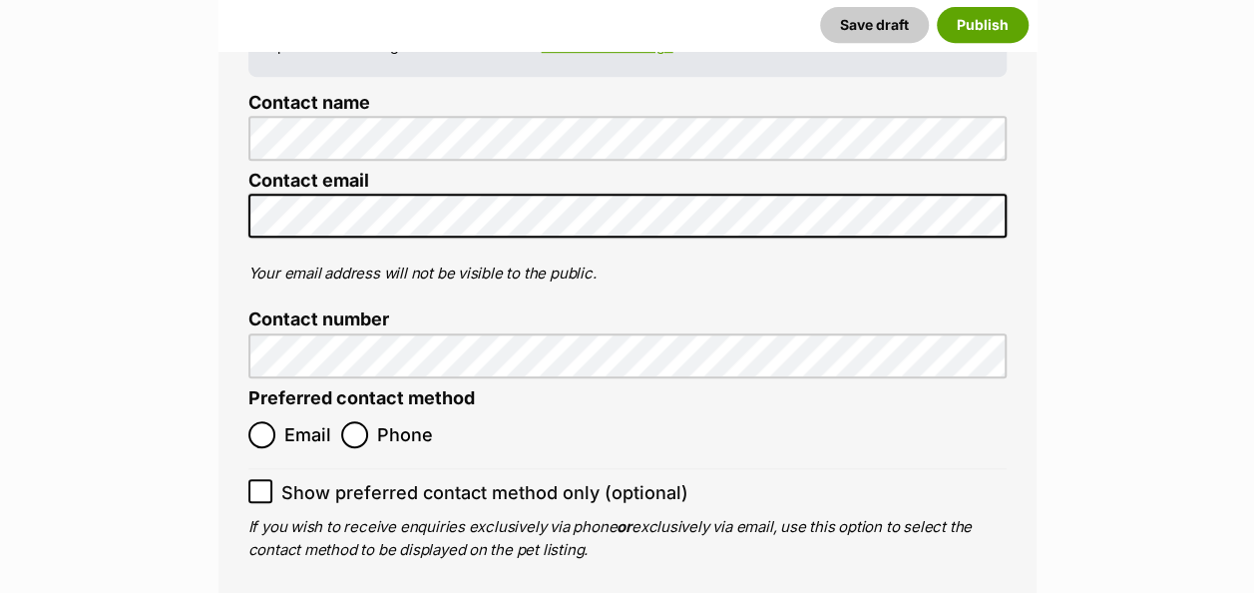
scroll to position [8125, 0]
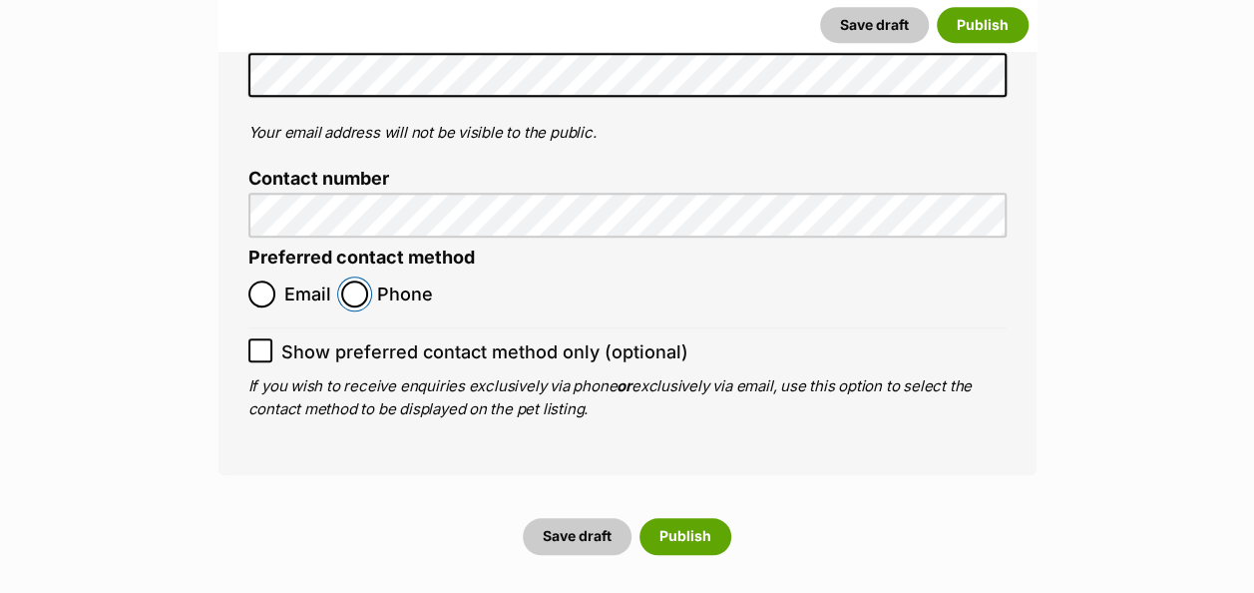
click at [360, 280] on input "Phone" at bounding box center [354, 293] width 27 height 27
radio input "true"
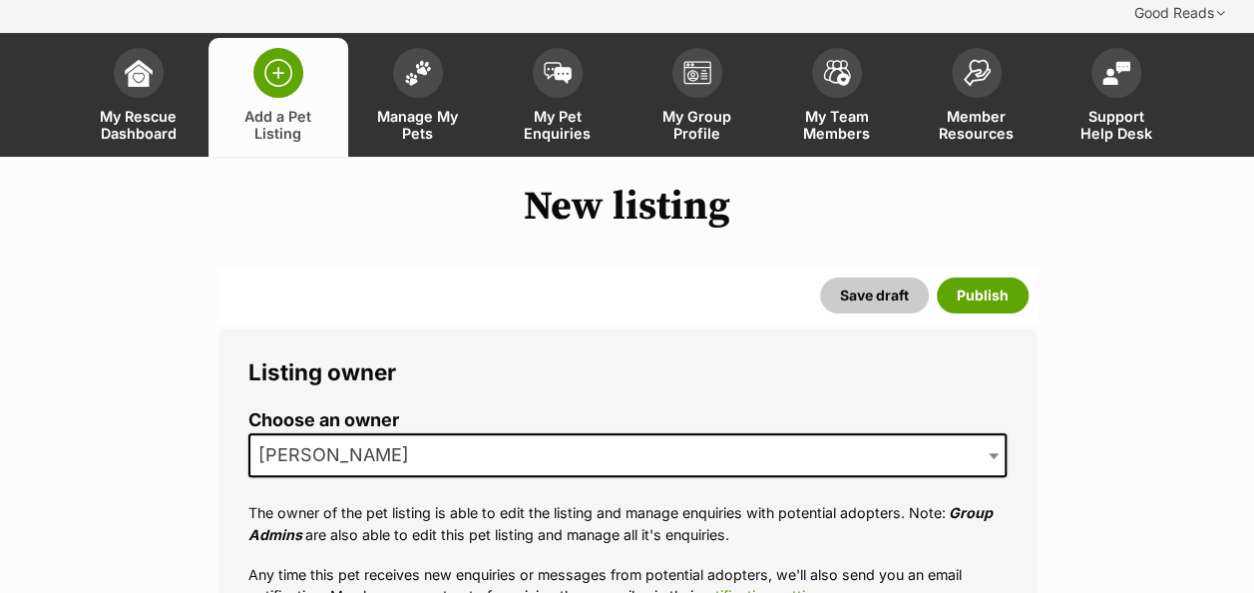
scroll to position [0, 0]
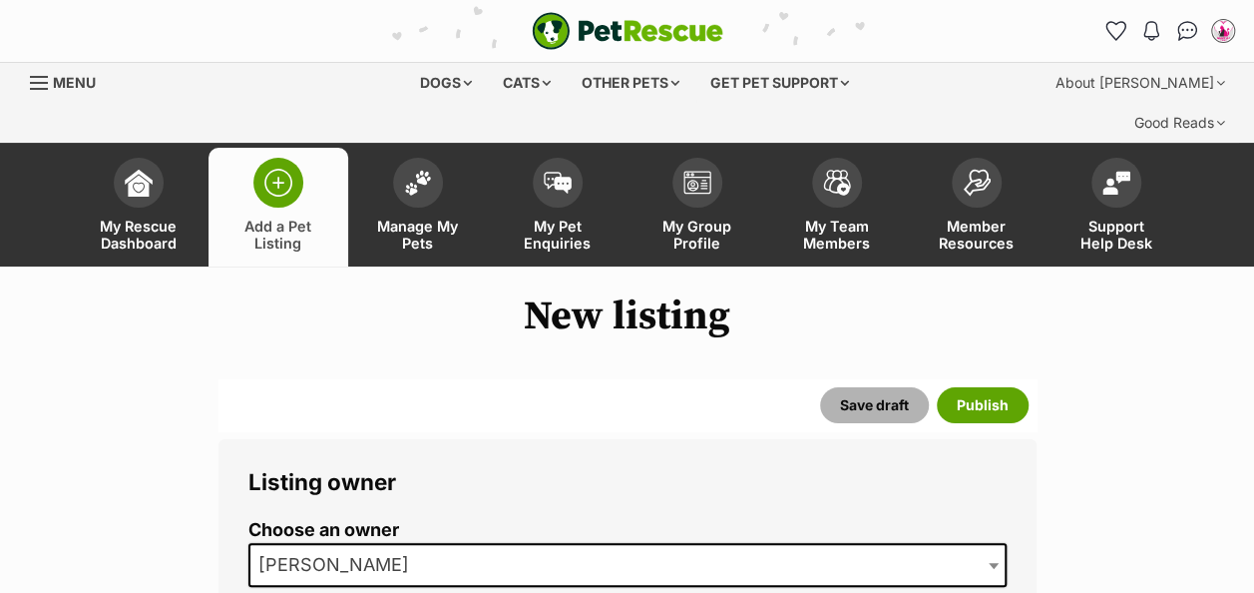
click at [880, 387] on button "Save draft" at bounding box center [874, 405] width 109 height 36
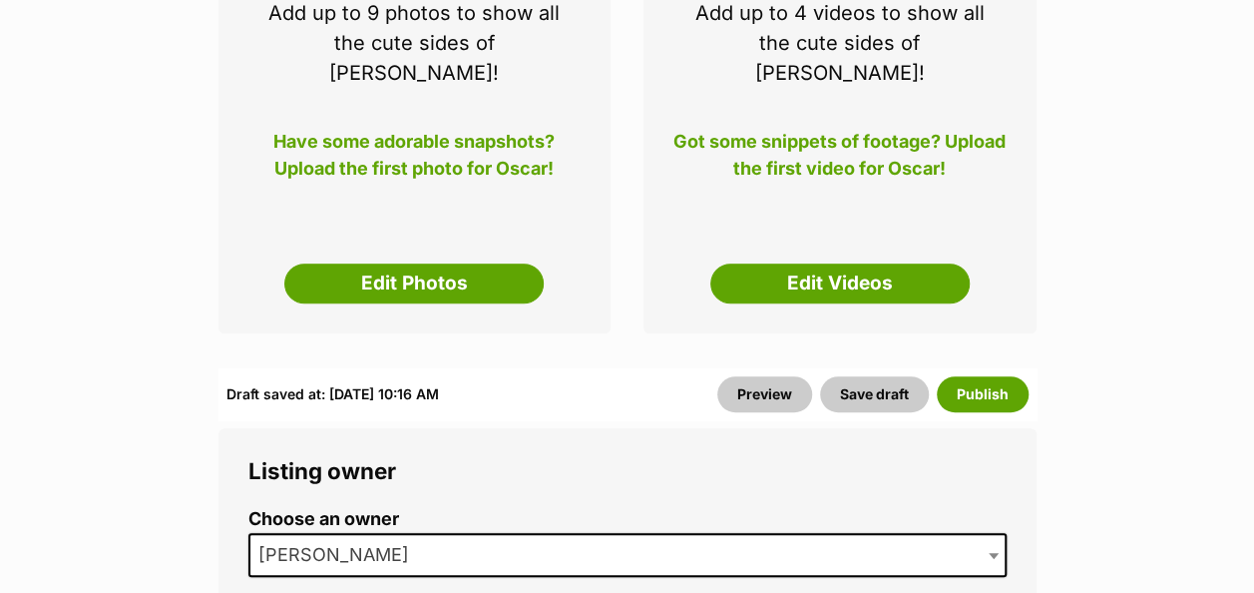
scroll to position [498, 0]
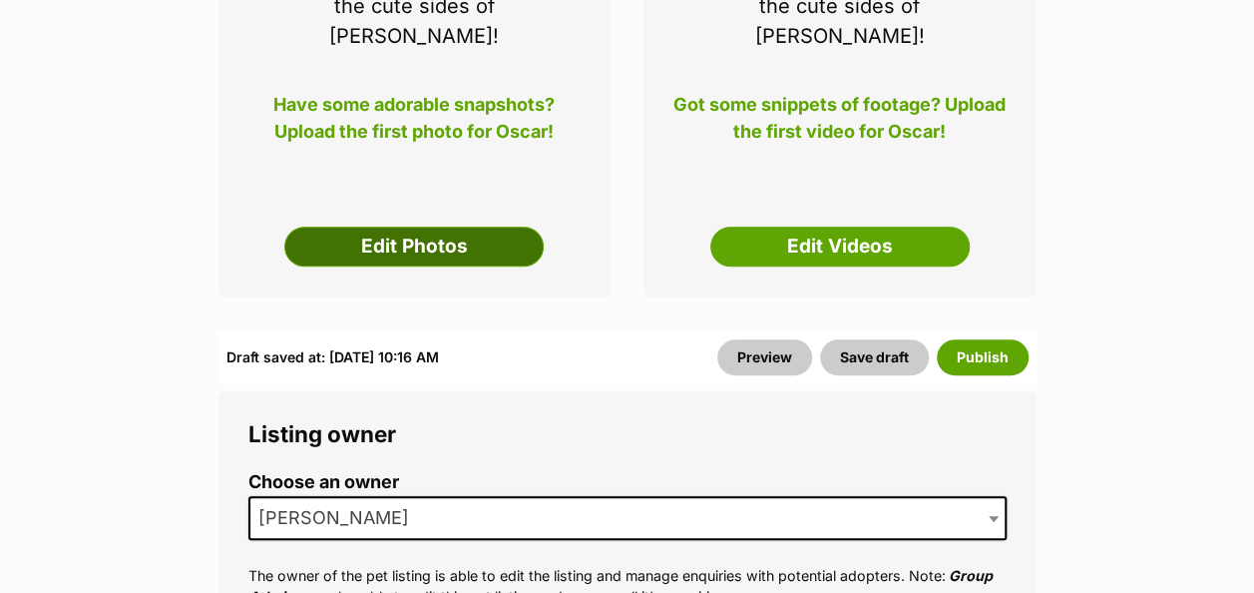
click at [415, 227] on link "Edit Photos" at bounding box center [413, 247] width 259 height 40
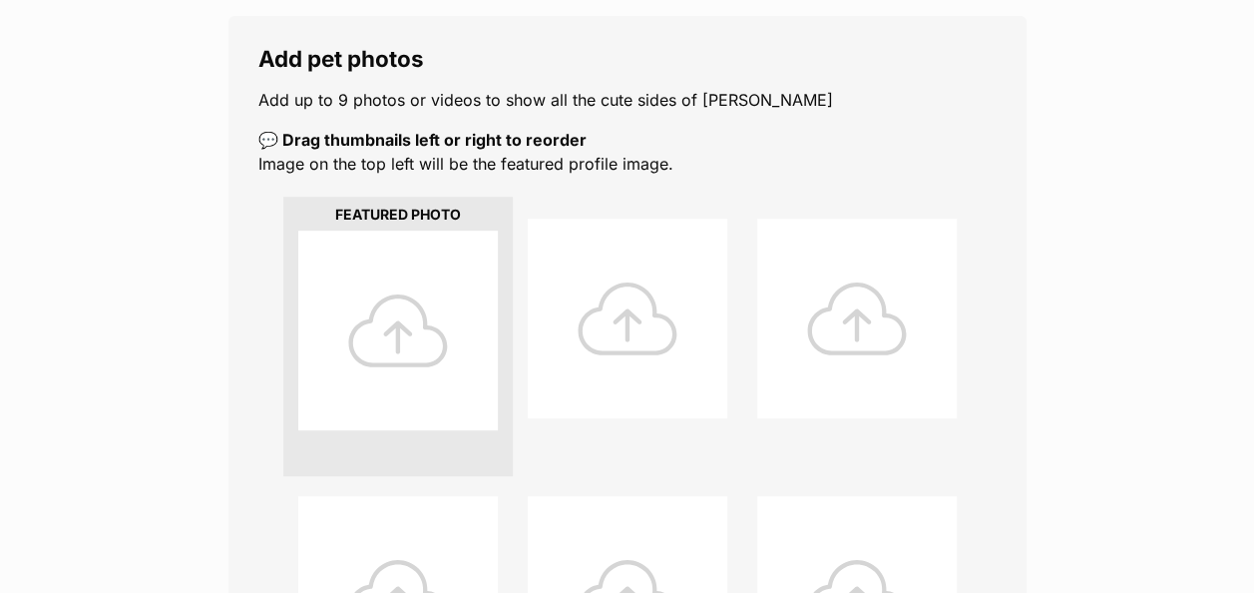
scroll to position [398, 0]
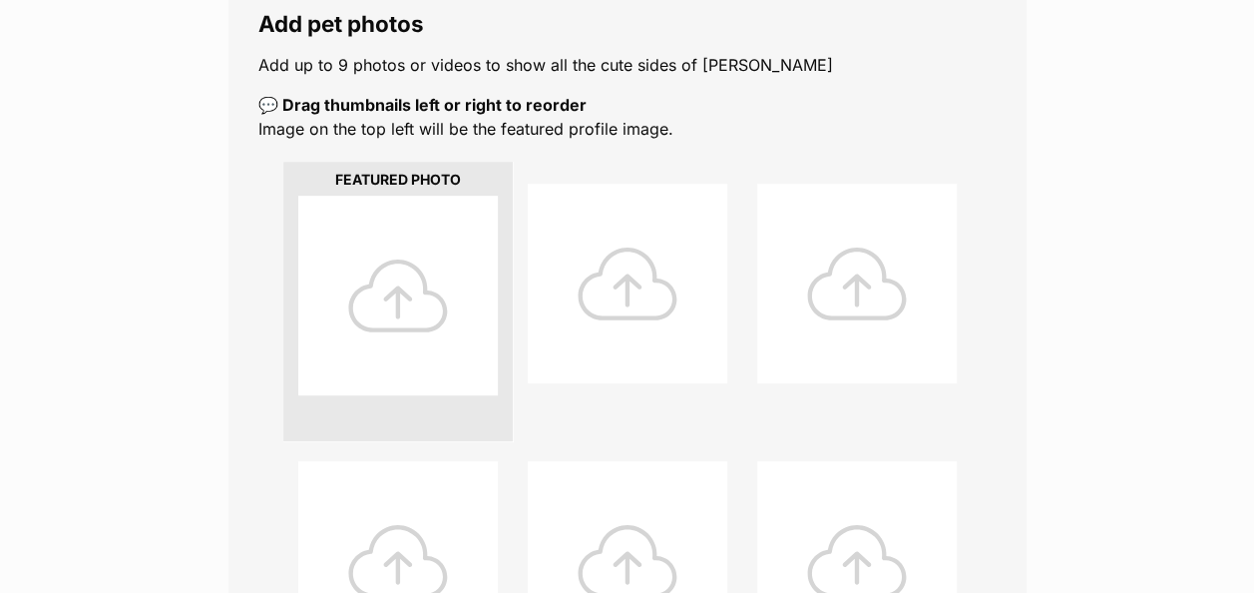
click at [427, 239] on div at bounding box center [398, 296] width 200 height 200
click at [373, 257] on div at bounding box center [398, 296] width 200 height 200
click at [398, 247] on div at bounding box center [398, 296] width 200 height 200
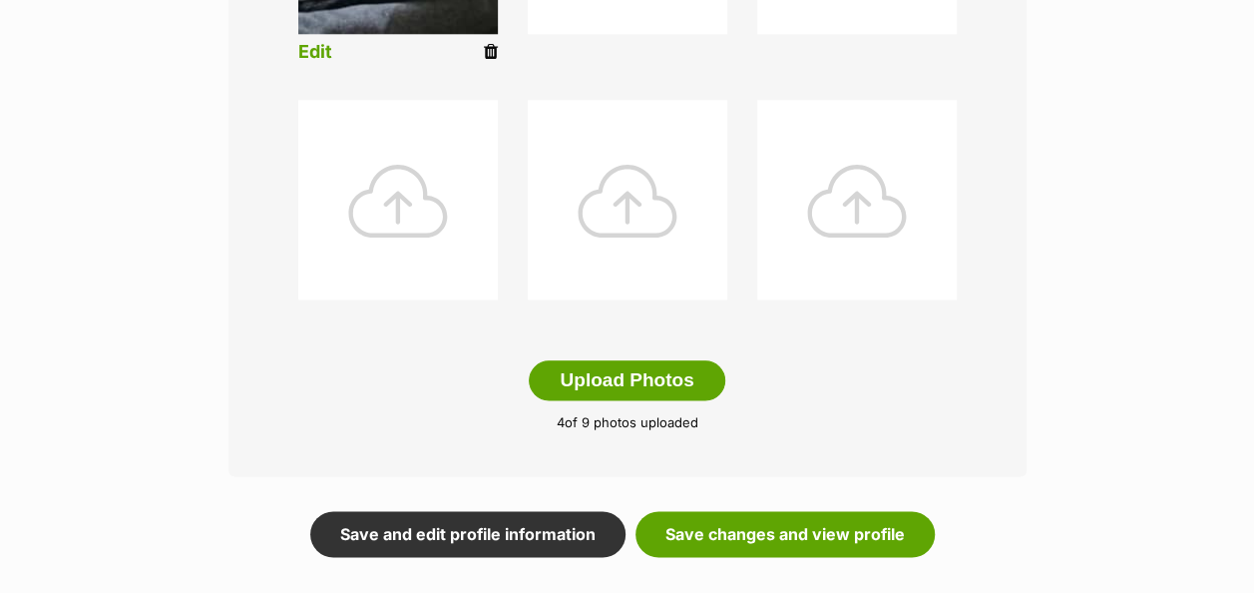
scroll to position [1035, 0]
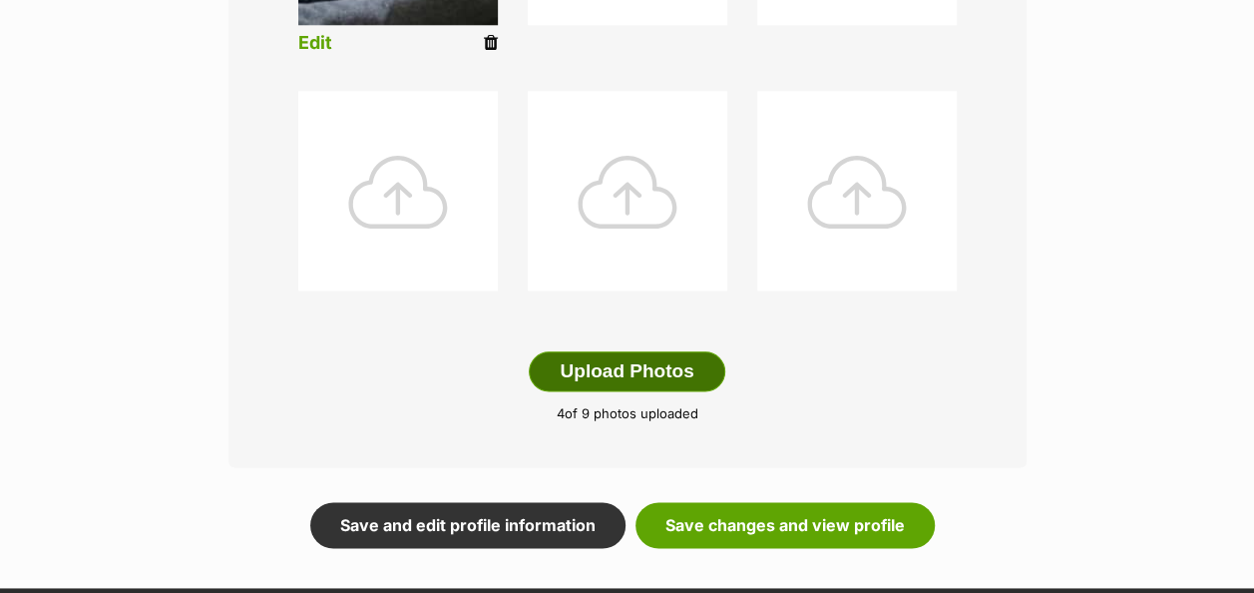
click at [632, 351] on button "Upload Photos" at bounding box center [627, 371] width 196 height 40
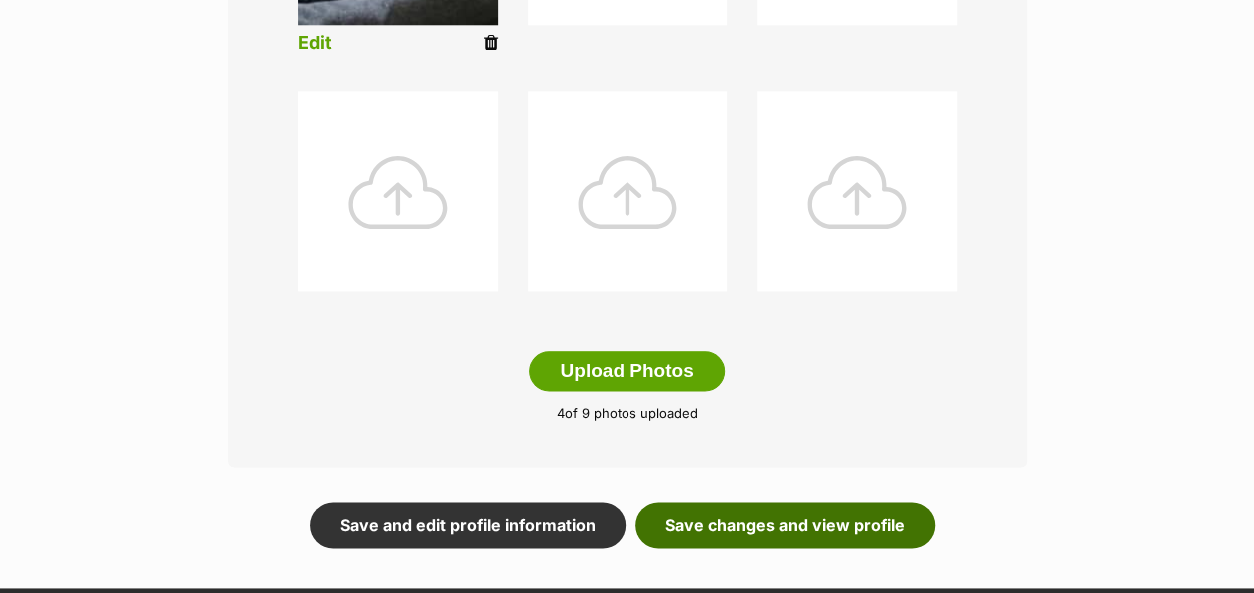
click at [880, 502] on link "Save changes and view profile" at bounding box center [785, 525] width 299 height 46
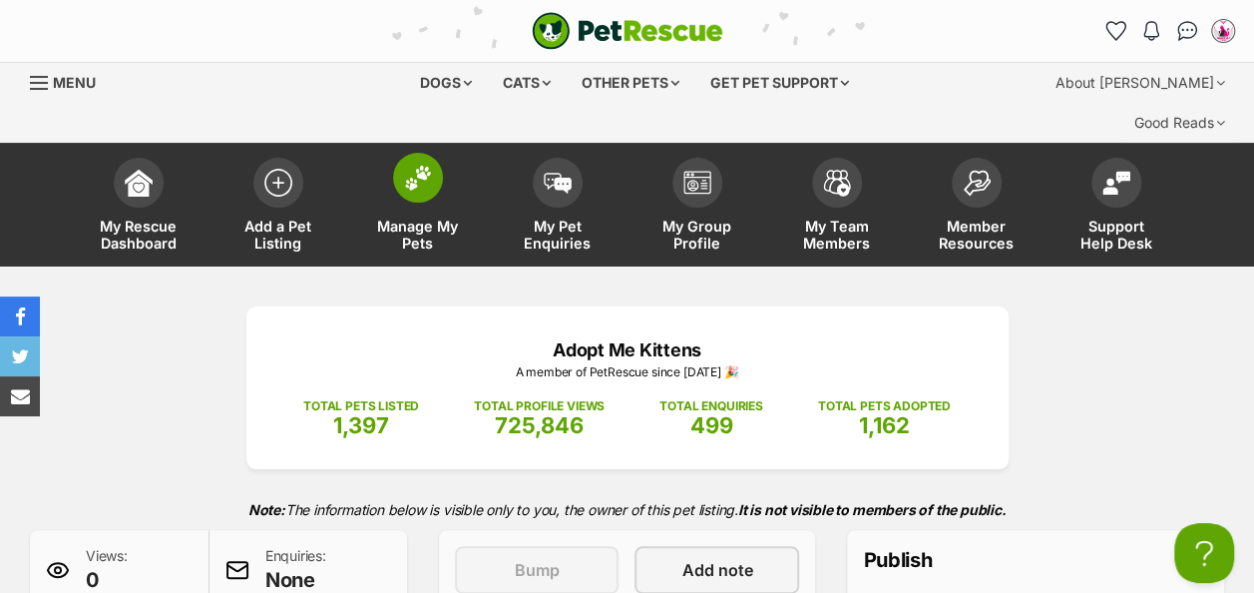
click at [427, 165] on img at bounding box center [418, 178] width 28 height 26
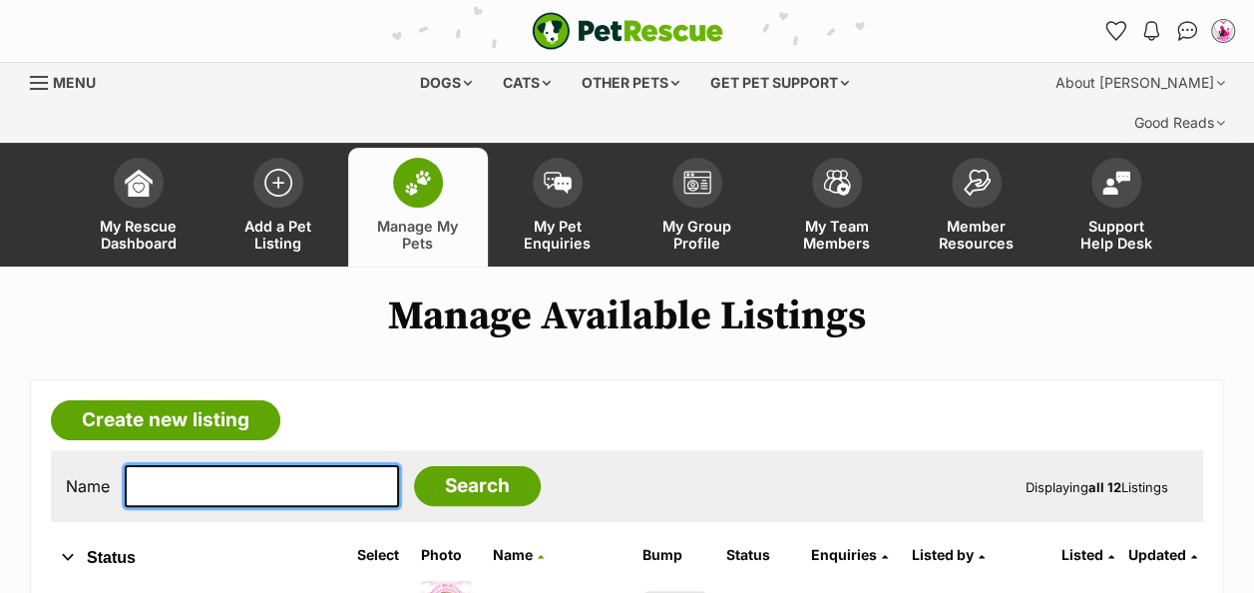
click at [242, 465] on input "text" at bounding box center [262, 486] width 274 height 42
type input "Maya"
click at [414, 466] on input "Search" at bounding box center [477, 486] width 127 height 40
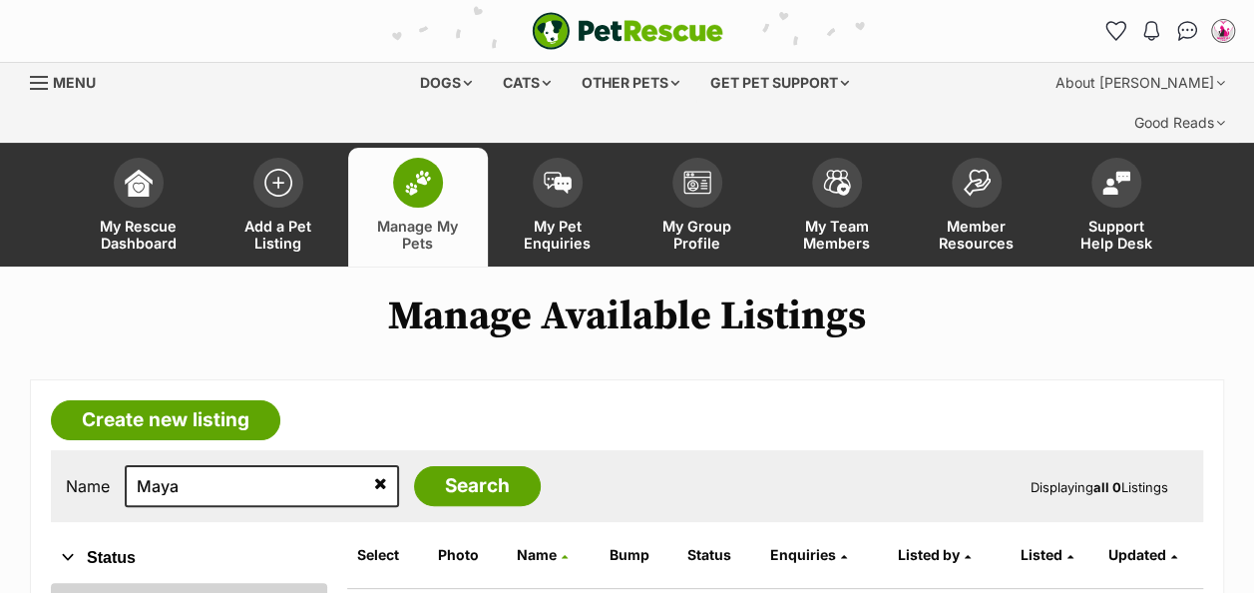
click at [90, 583] on link "All" at bounding box center [189, 601] width 276 height 36
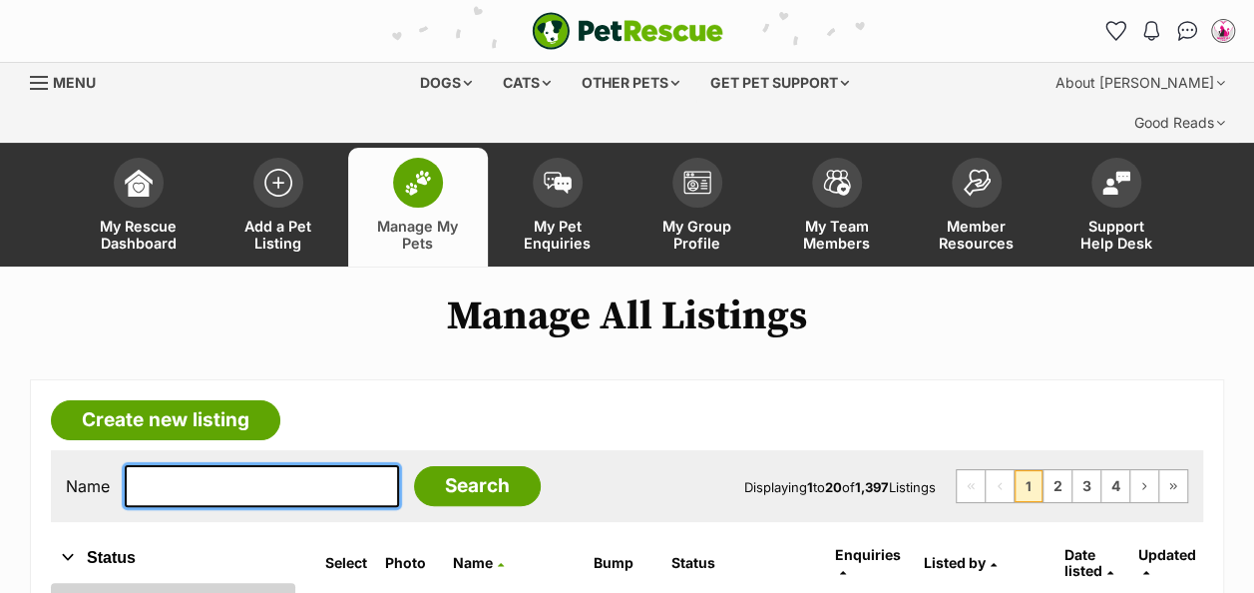
click at [176, 465] on input "text" at bounding box center [262, 486] width 274 height 42
type input "Maya"
click at [414, 466] on input "Search" at bounding box center [477, 486] width 127 height 40
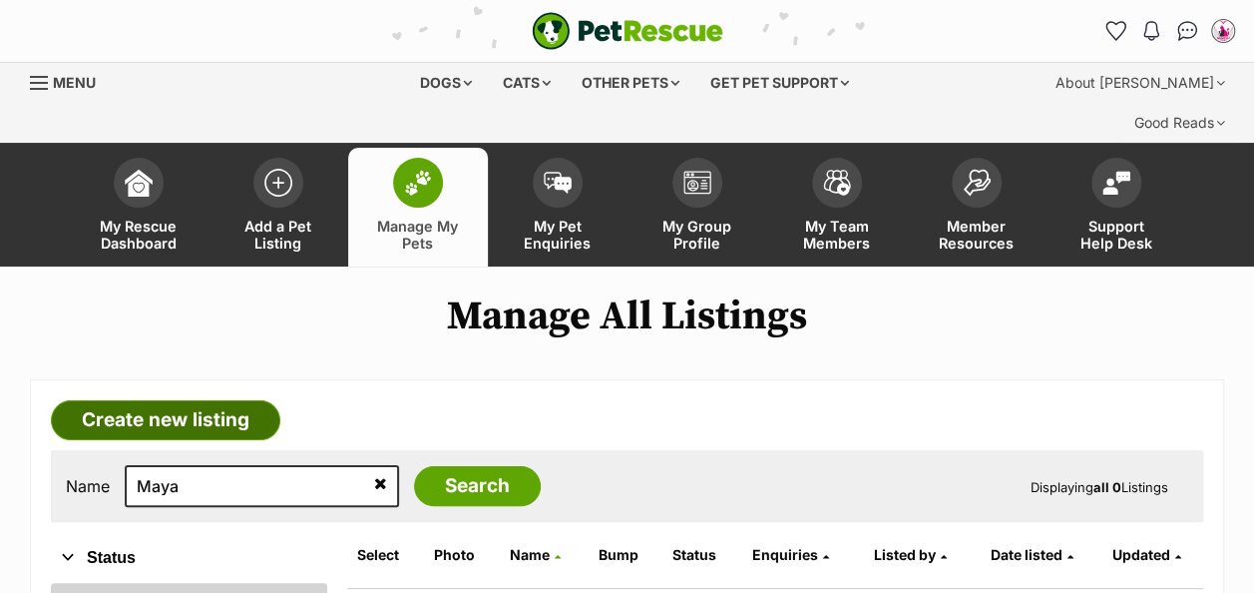
click at [204, 400] on link "Create new listing" at bounding box center [166, 420] width 230 height 40
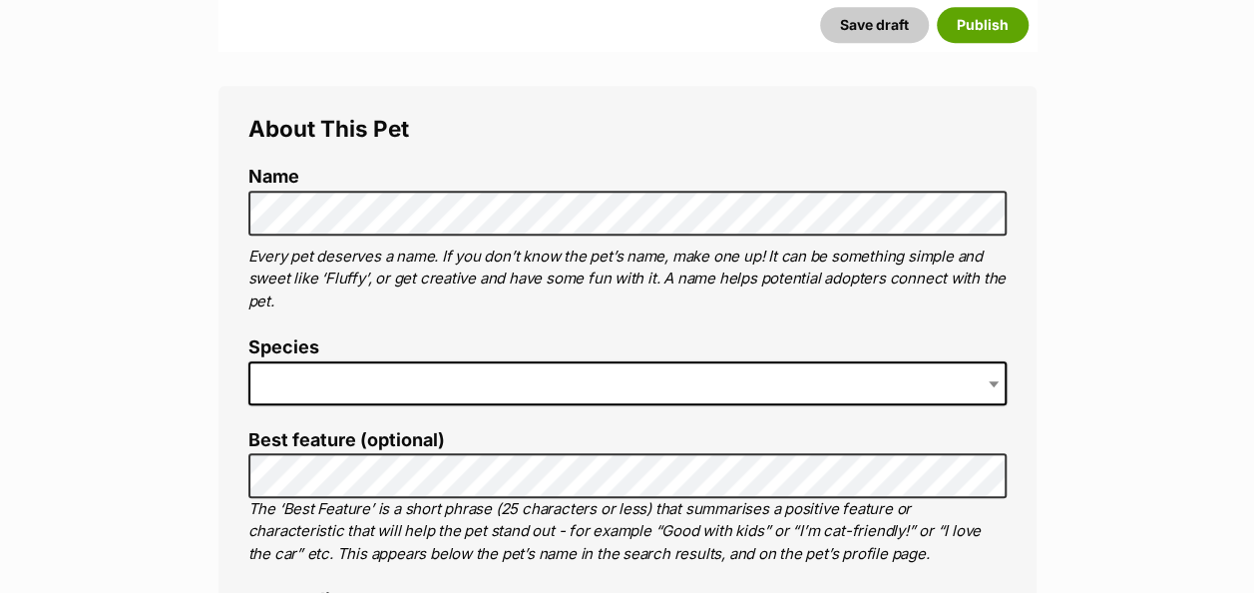
scroll to position [669, 0]
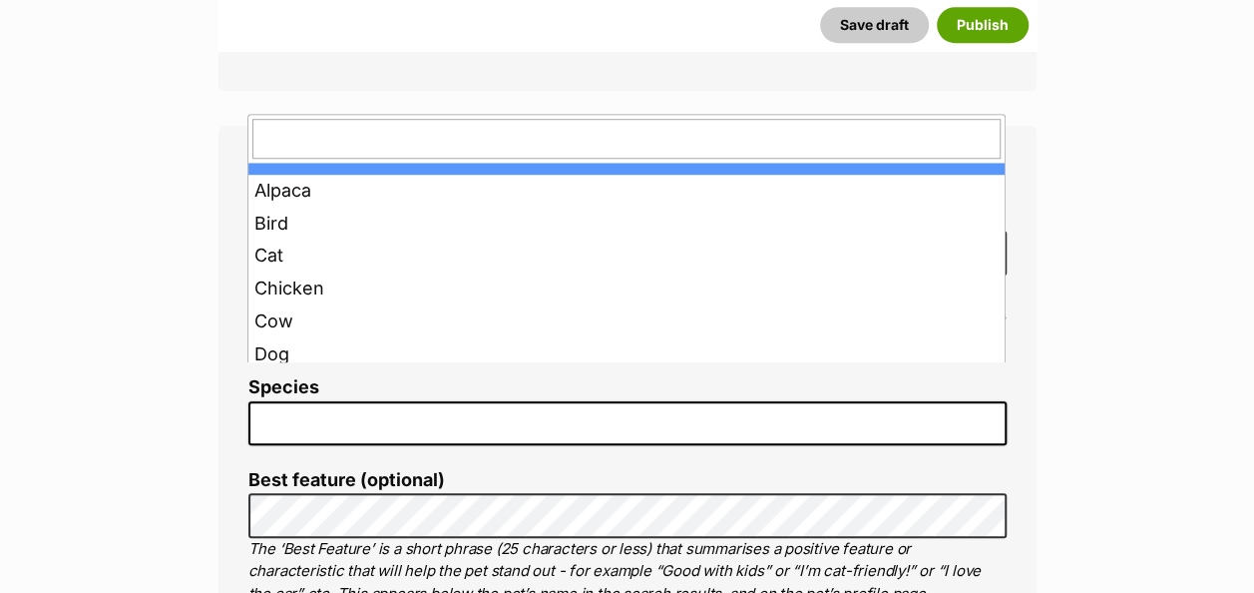
click at [319, 401] on span at bounding box center [627, 423] width 758 height 44
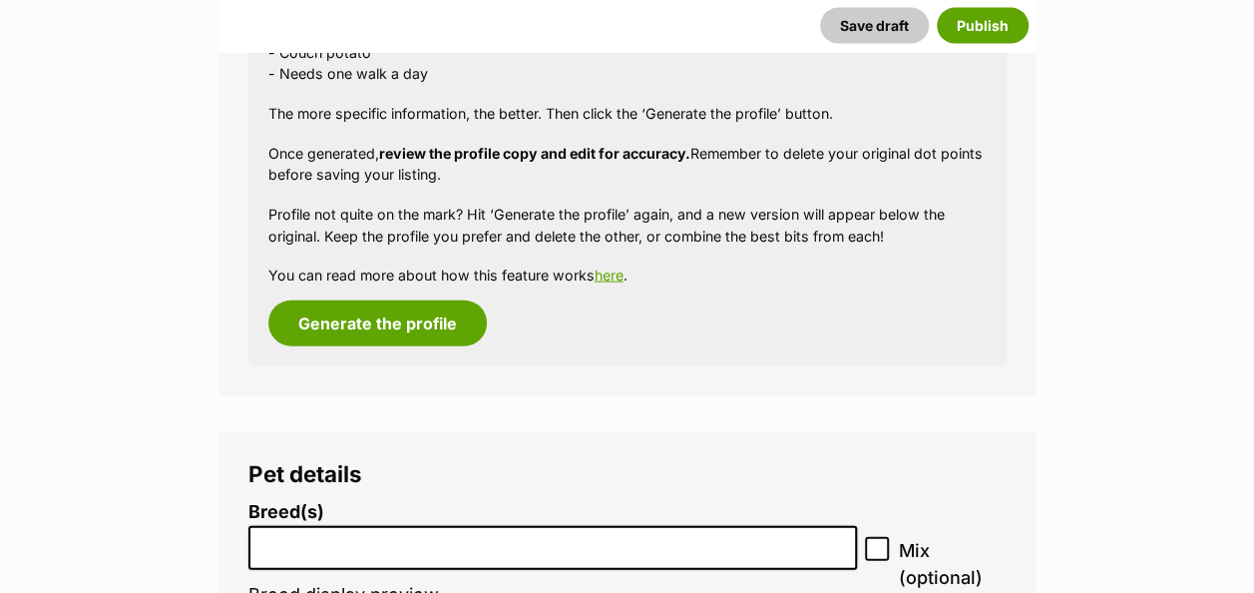
scroll to position [2203, 0]
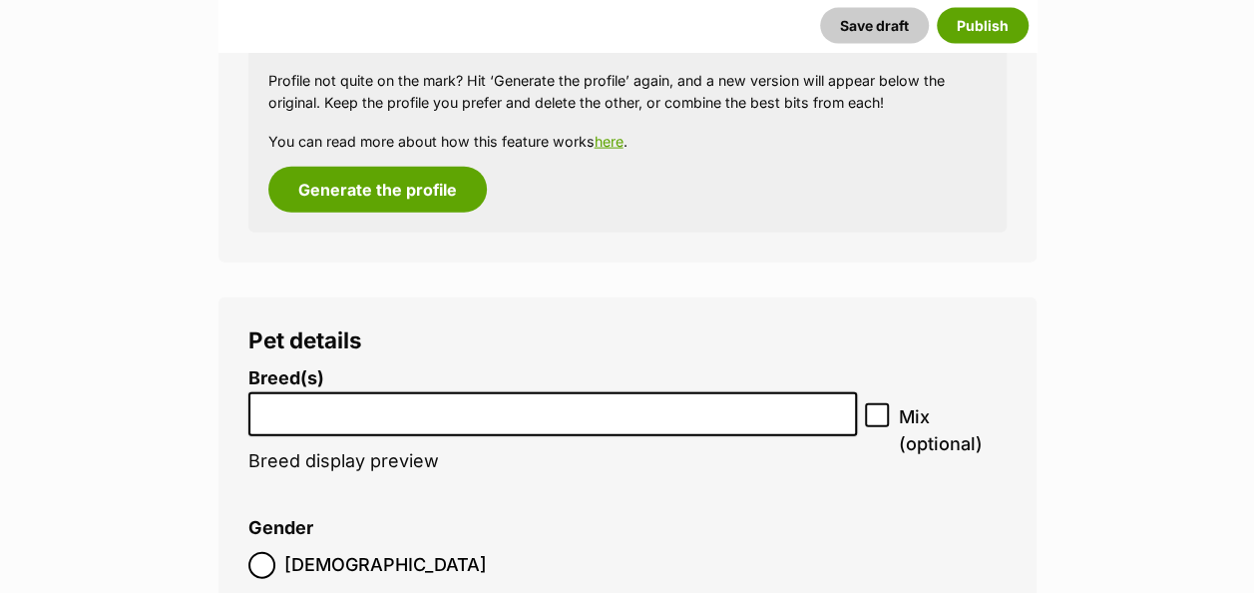
click at [301, 399] on input "search" at bounding box center [553, 409] width 596 height 21
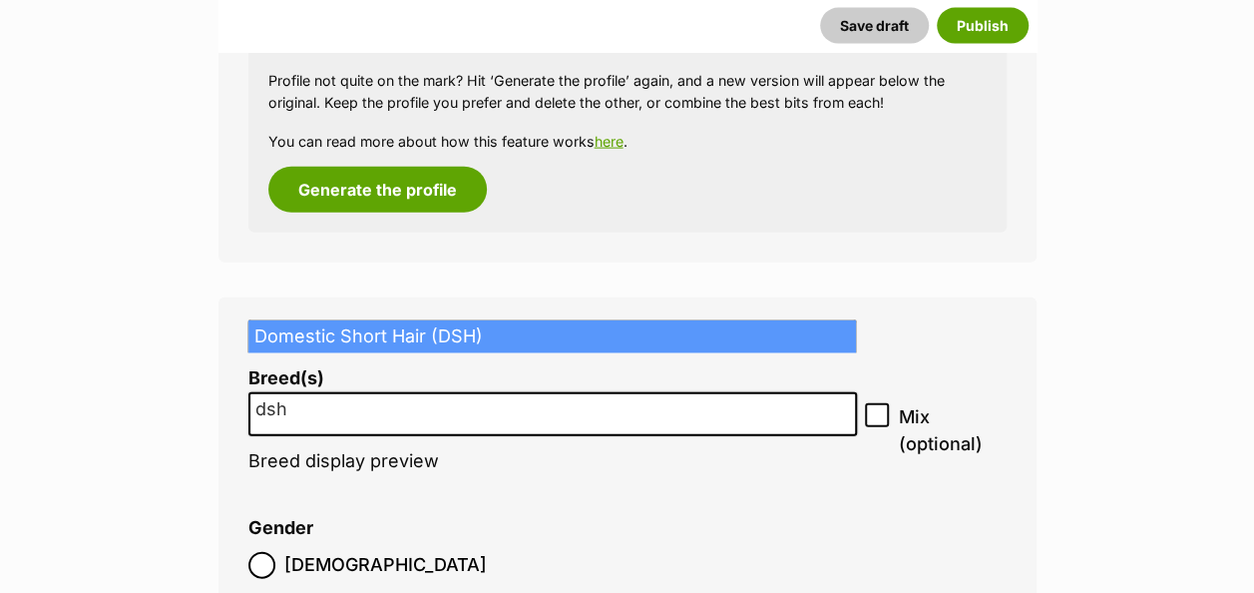
type input "dsh"
select select "252102"
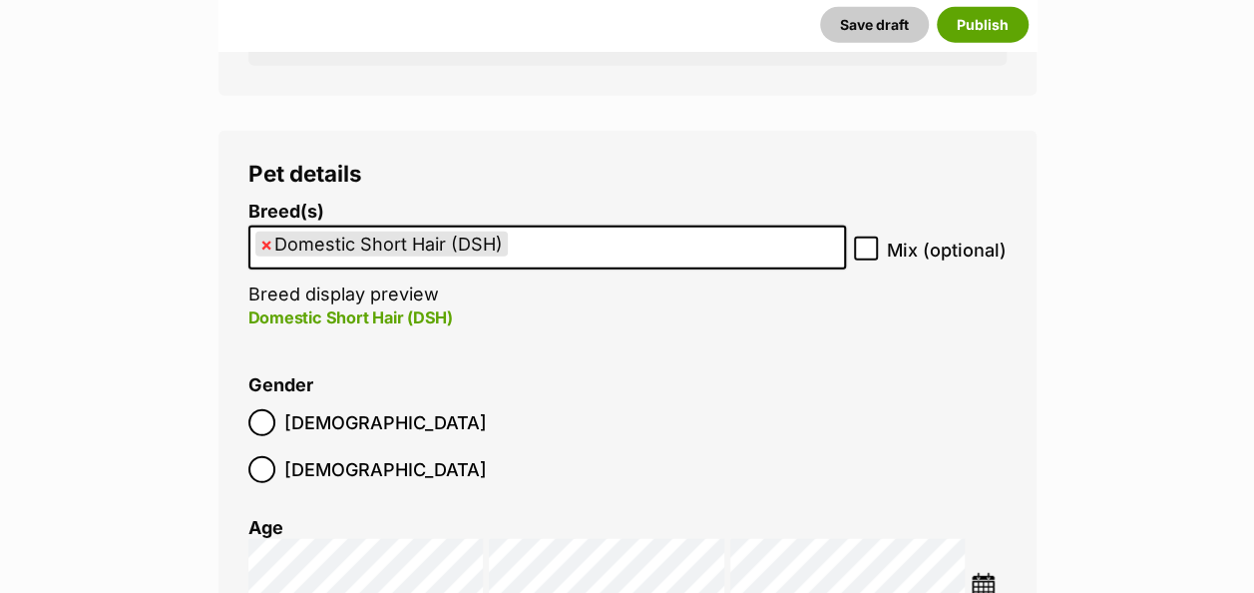
scroll to position [2403, 0]
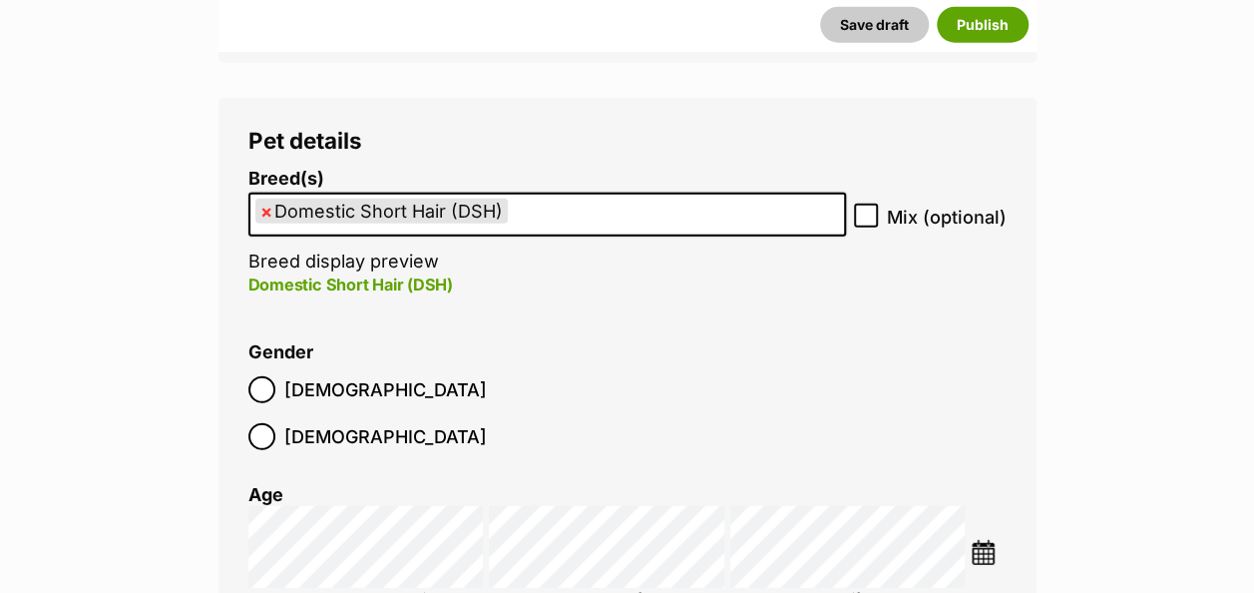
click at [982, 540] on img at bounding box center [983, 552] width 25 height 25
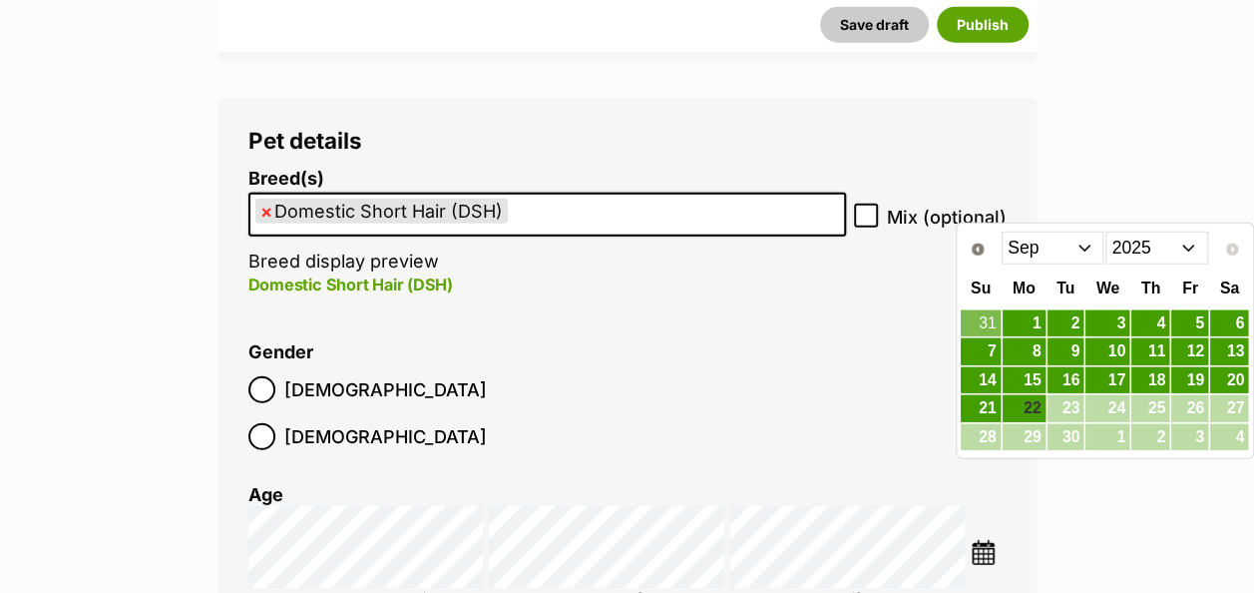
click at [1187, 246] on select "2015 2016 2017 2018 2019 2020 2021 2022 2023 2024 2025" at bounding box center [1157, 248] width 103 height 32
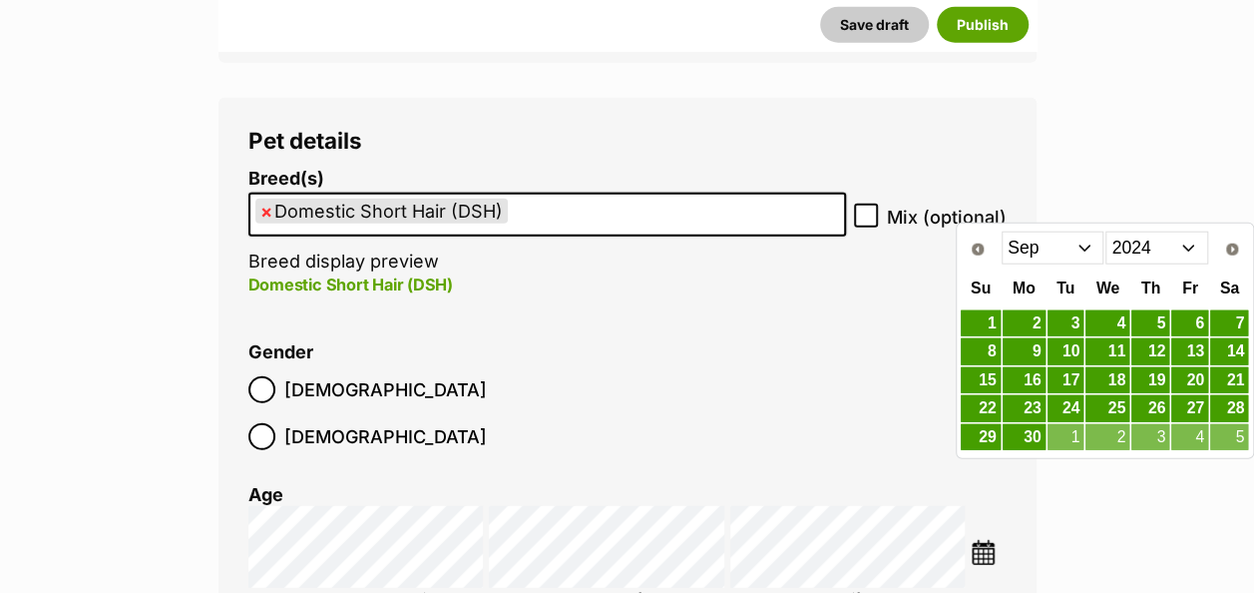
click at [1086, 253] on select "Jan Feb Mar Apr May Jun Jul Aug Sep Oct Nov Dec" at bounding box center [1053, 248] width 103 height 32
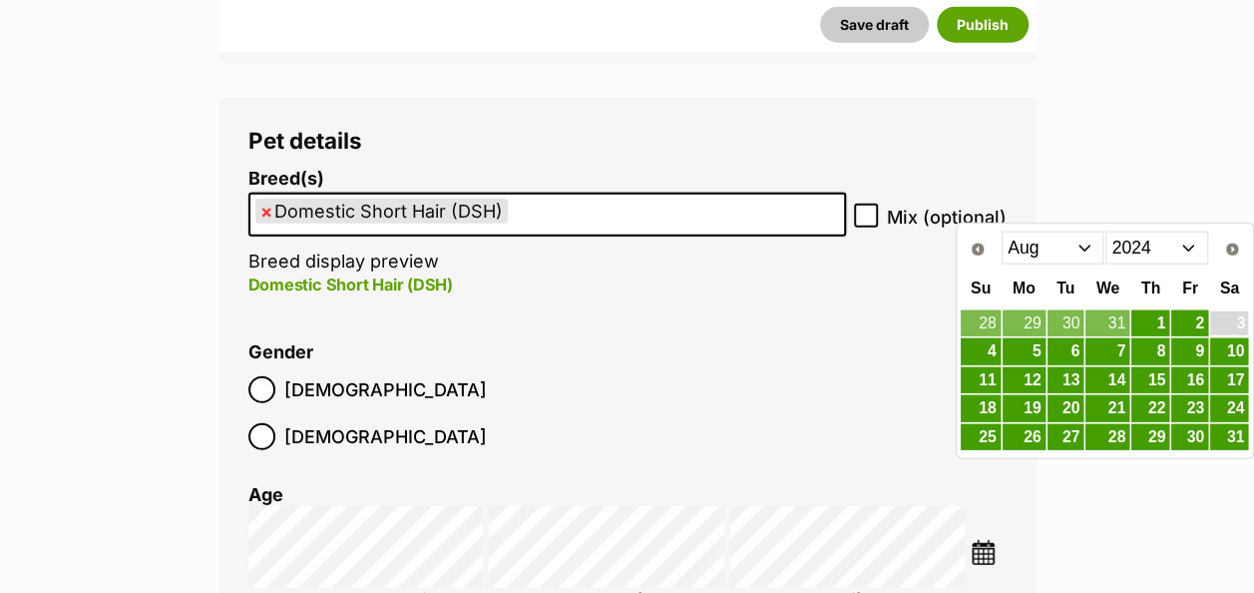
click at [1231, 325] on link "3" at bounding box center [1229, 323] width 38 height 25
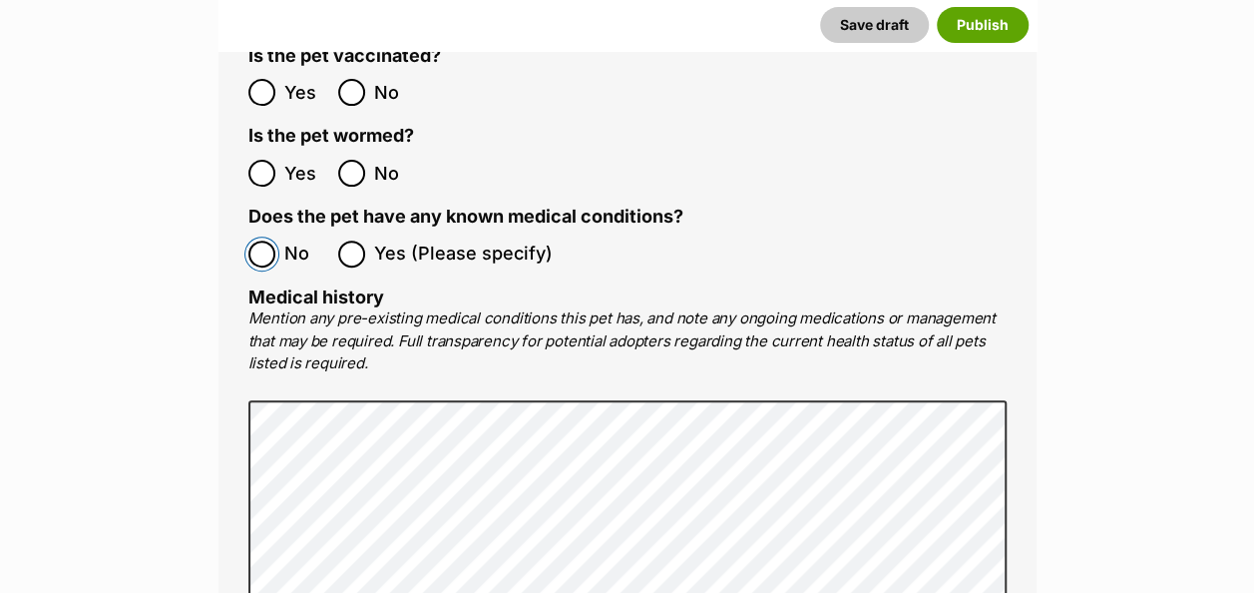
scroll to position [4006, 0]
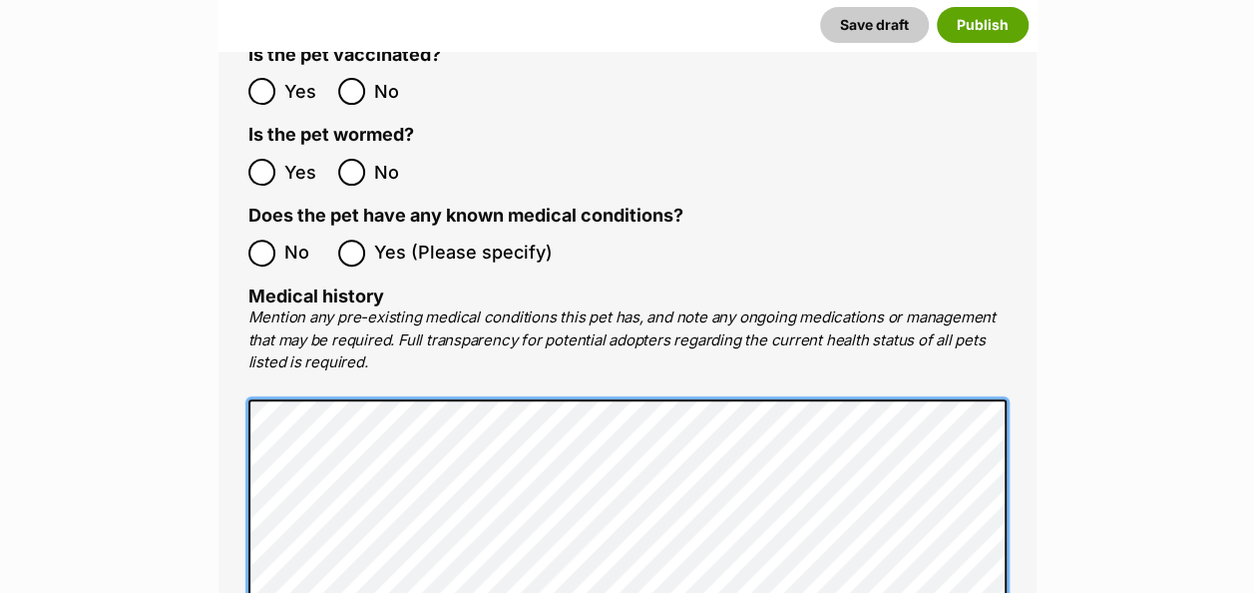
click at [94, 356] on main "New listing Listing owner Choose an owner Tara Barnwell The owner of the pet li…" at bounding box center [627, 234] width 1254 height 7895
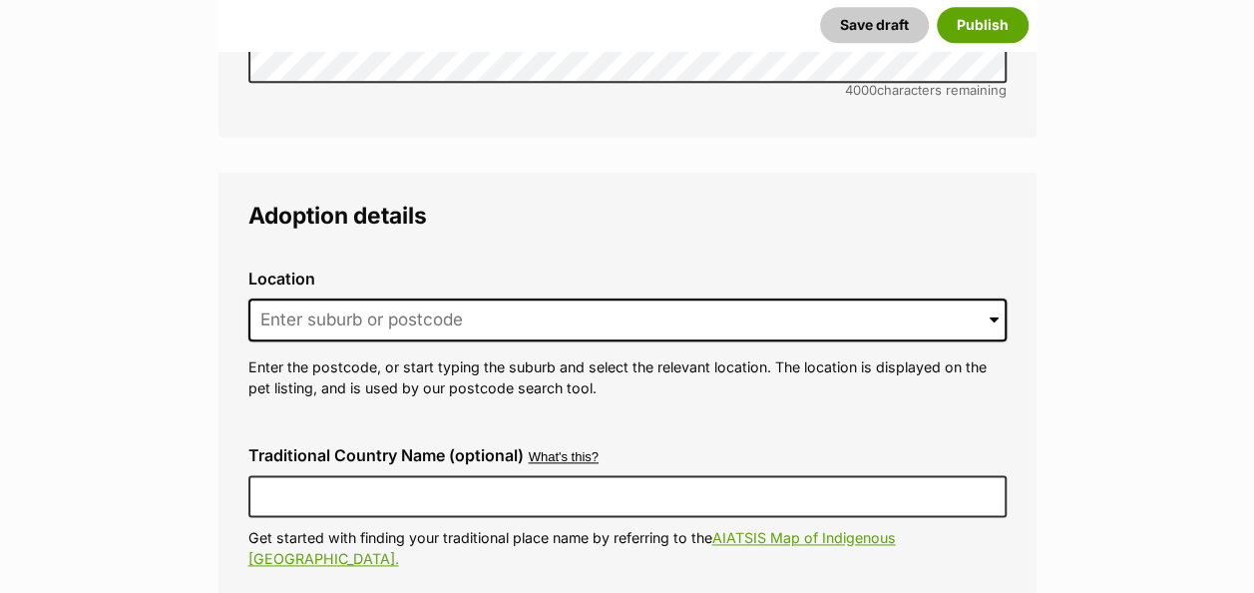
scroll to position [4783, 0]
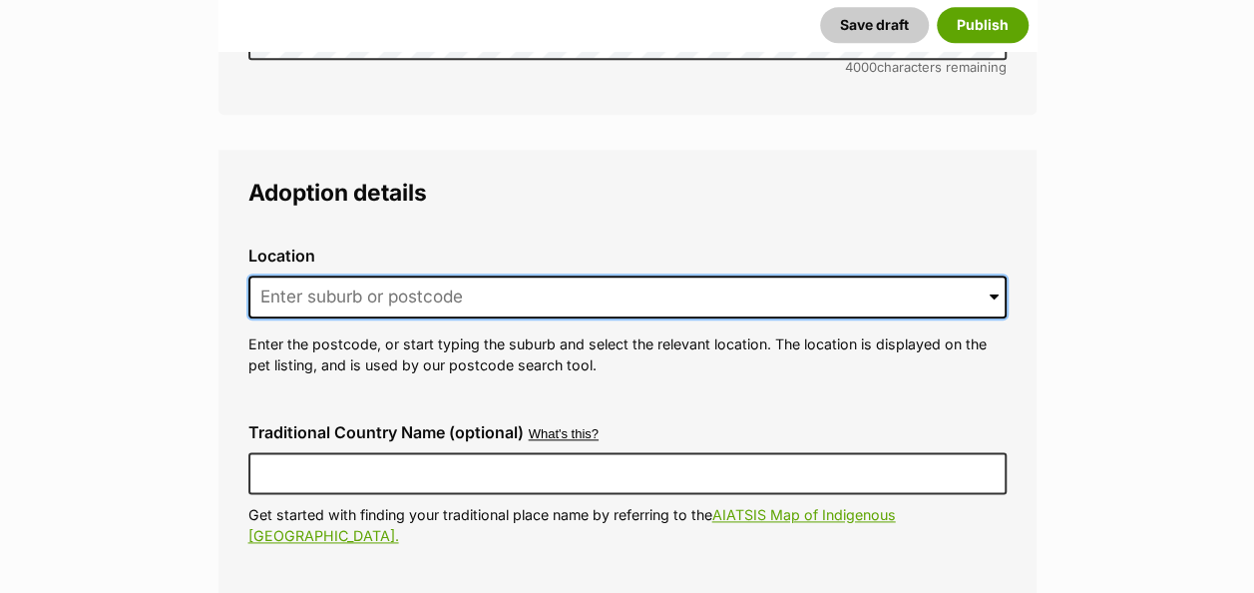
click at [541, 275] on input at bounding box center [627, 297] width 758 height 44
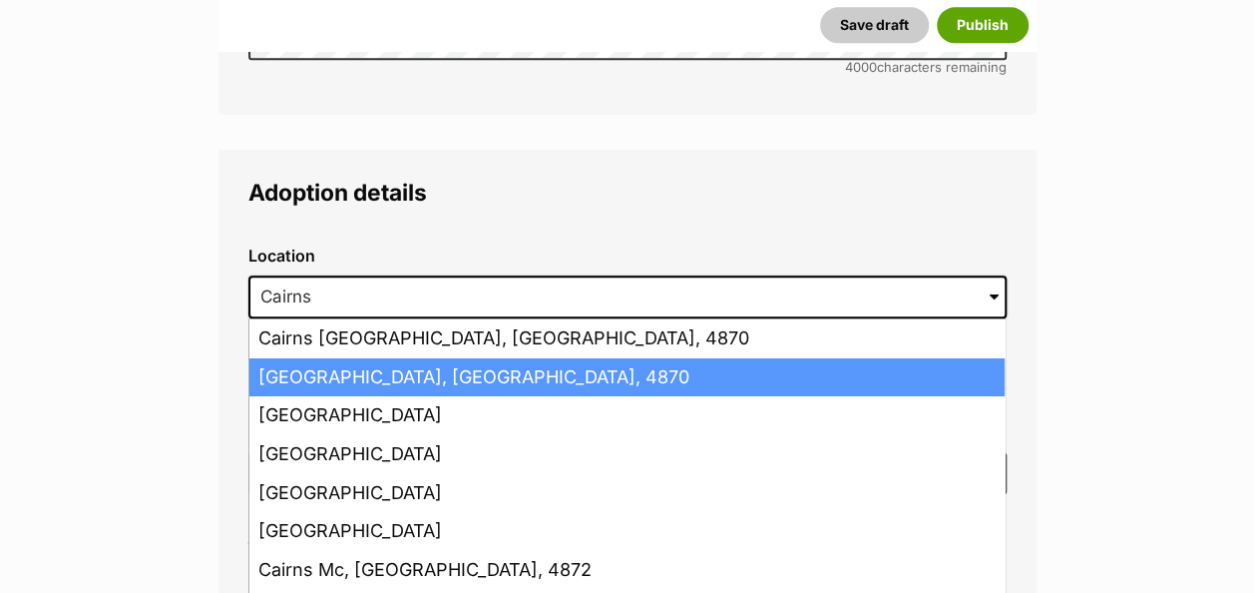
click at [501, 358] on li "Cairns, Queensland, 4870" at bounding box center [626, 377] width 755 height 39
type input "Cairns, Queensland, 4870"
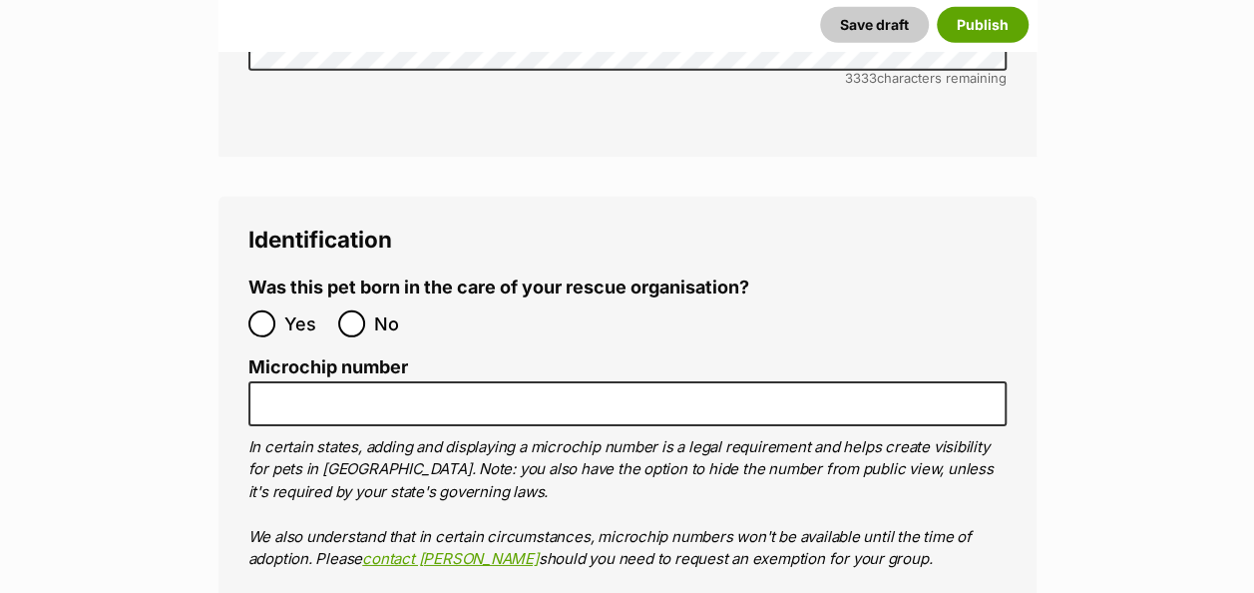
scroll to position [6705, 0]
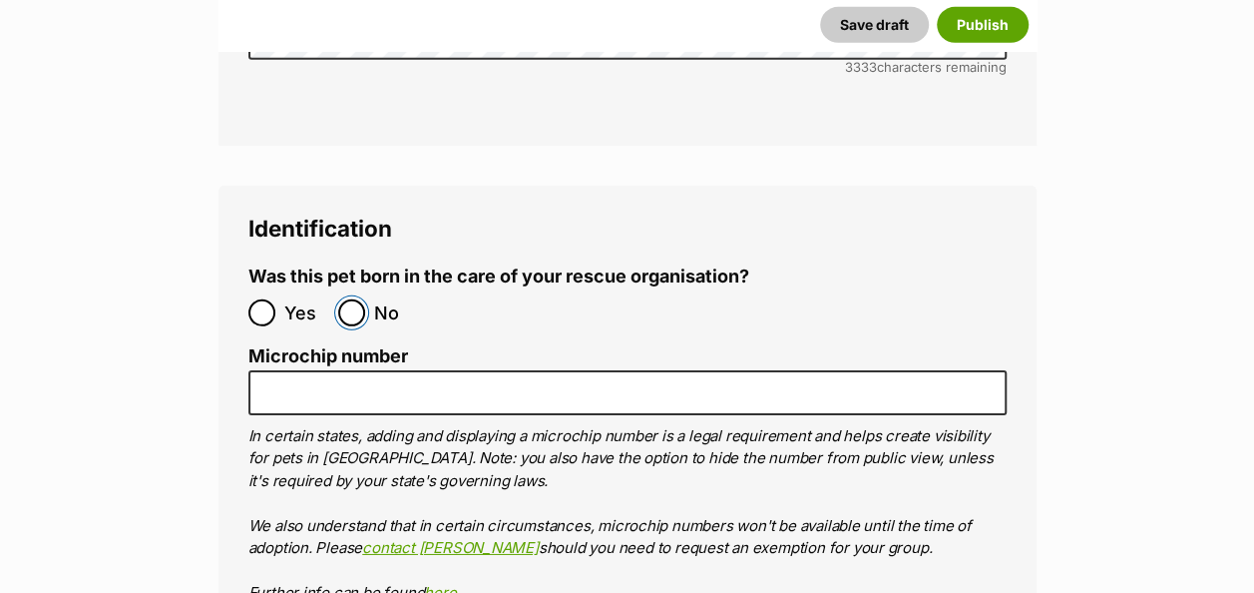
click at [361, 299] on input "No" at bounding box center [351, 312] width 27 height 27
radio input "true"
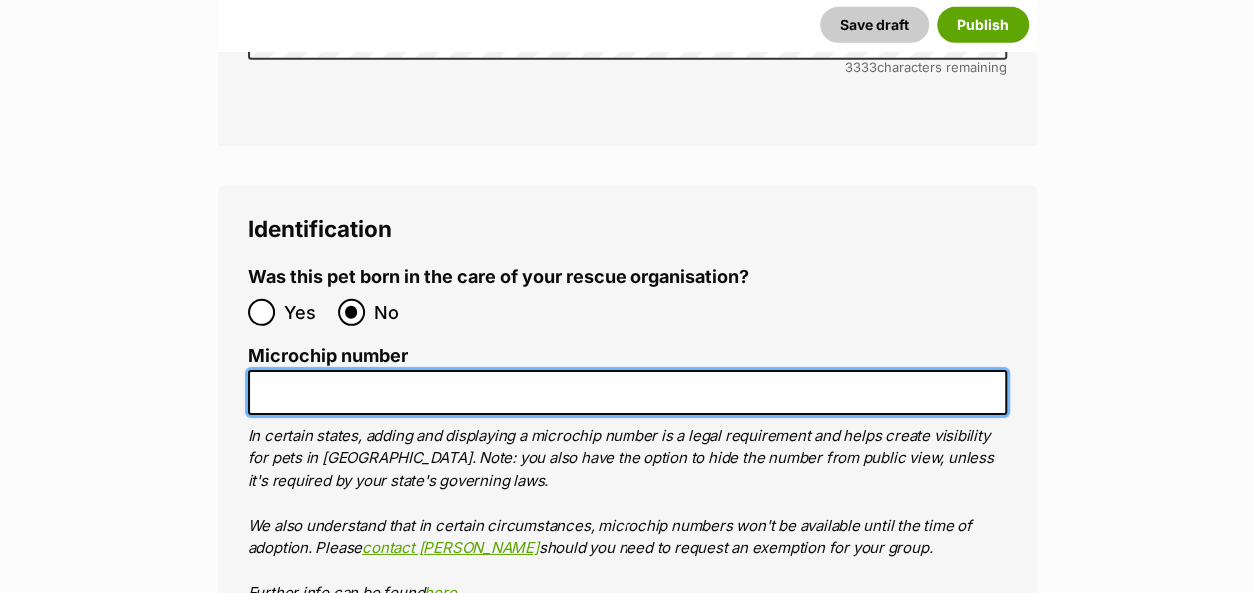
click at [290, 370] on input "Microchip number" at bounding box center [627, 392] width 758 height 45
paste input "991003003337533"
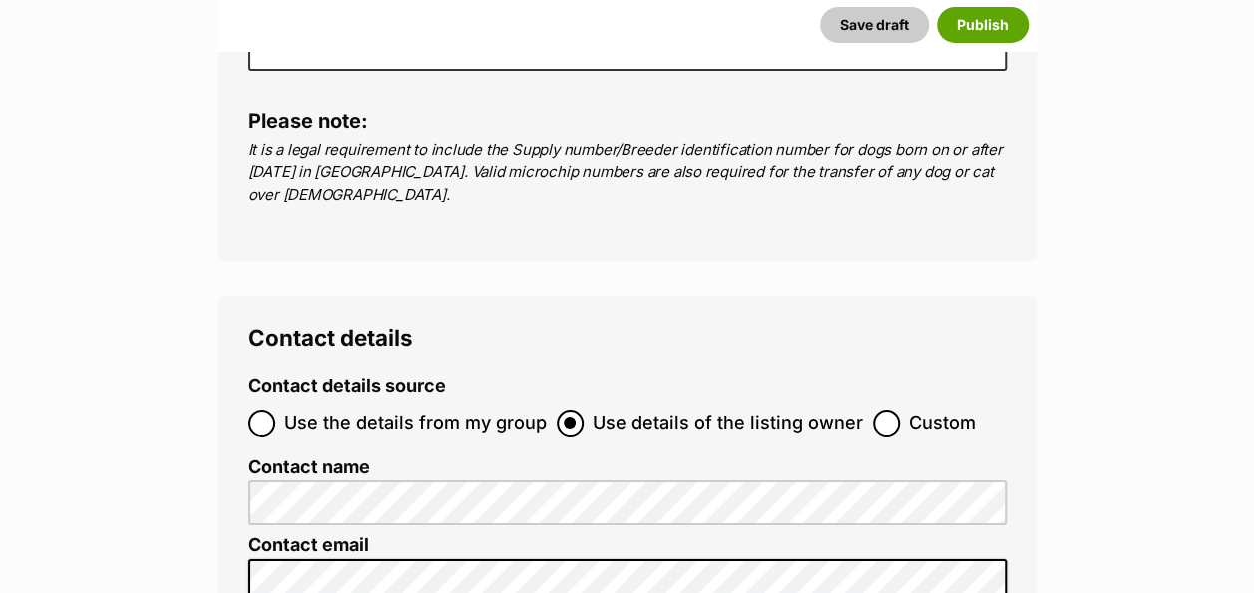
scroll to position [7421, 0]
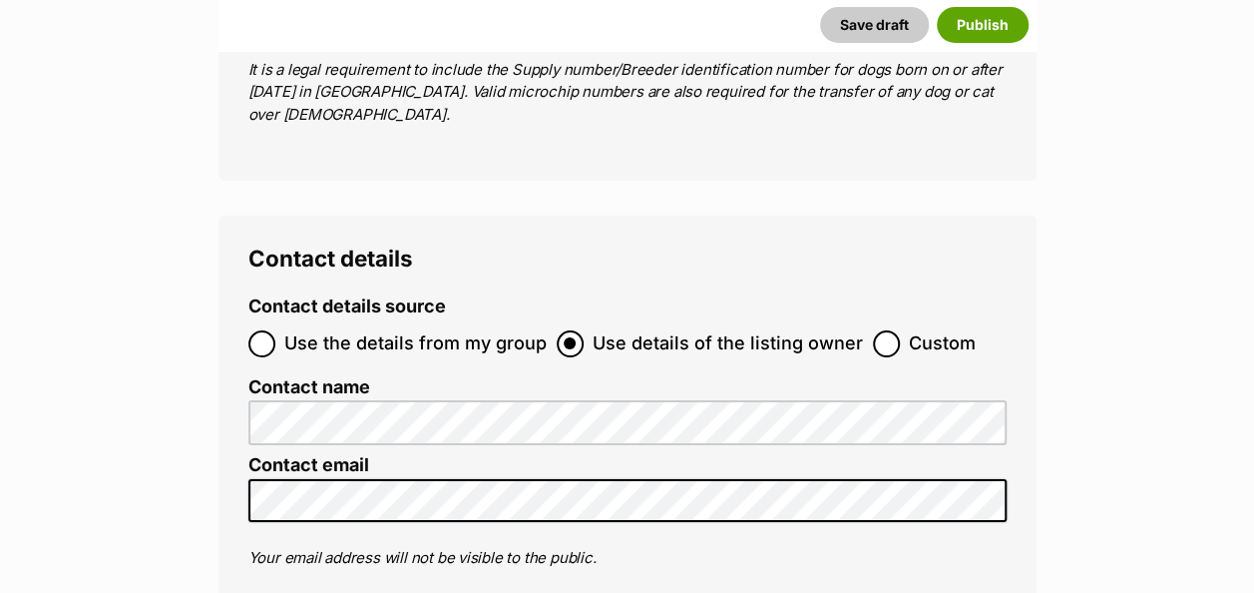
type input "991003003337533"
click at [263, 330] on input "Use the details from my group" at bounding box center [261, 343] width 27 height 27
radio input "true"
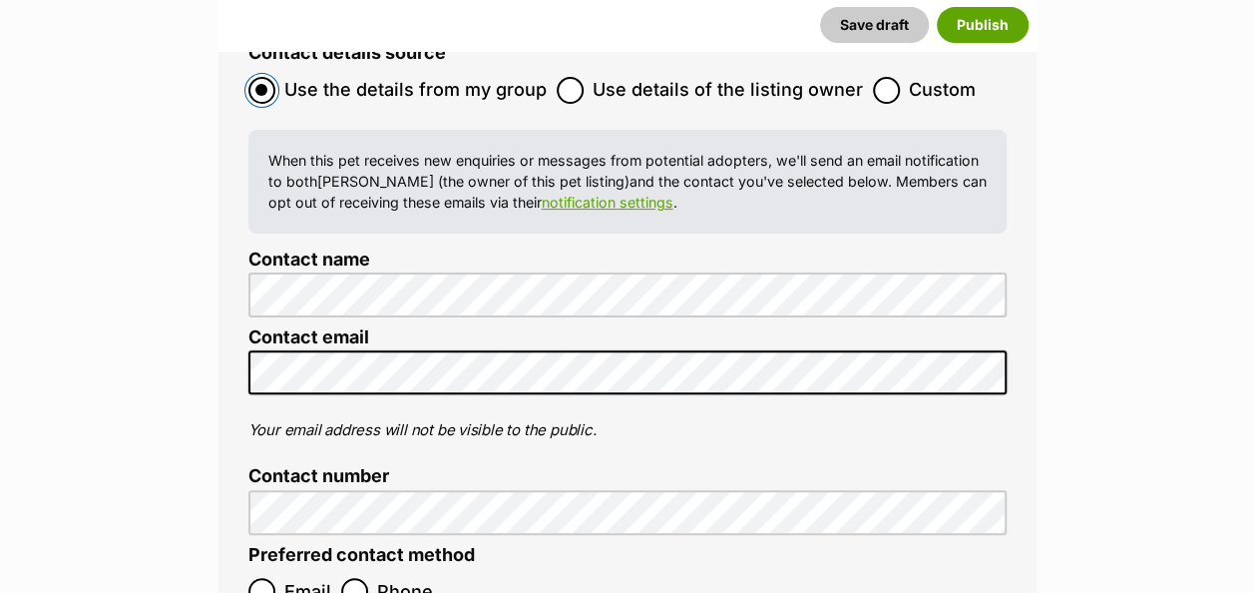
scroll to position [7767, 0]
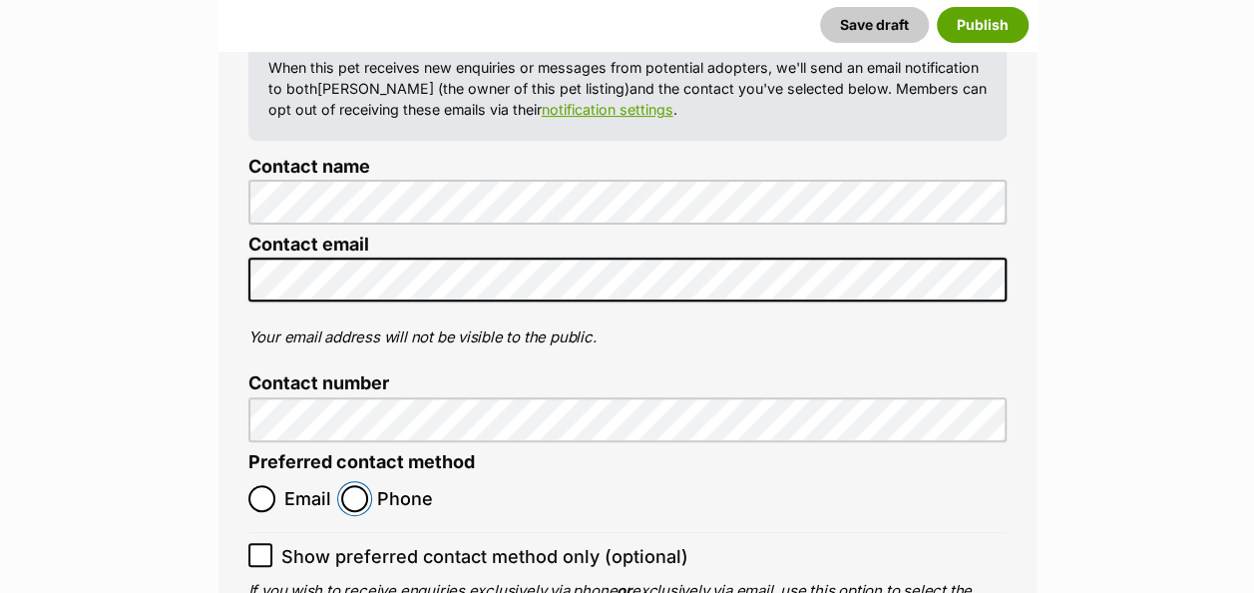
click at [361, 485] on input "Phone" at bounding box center [354, 498] width 27 height 27
radio input "true"
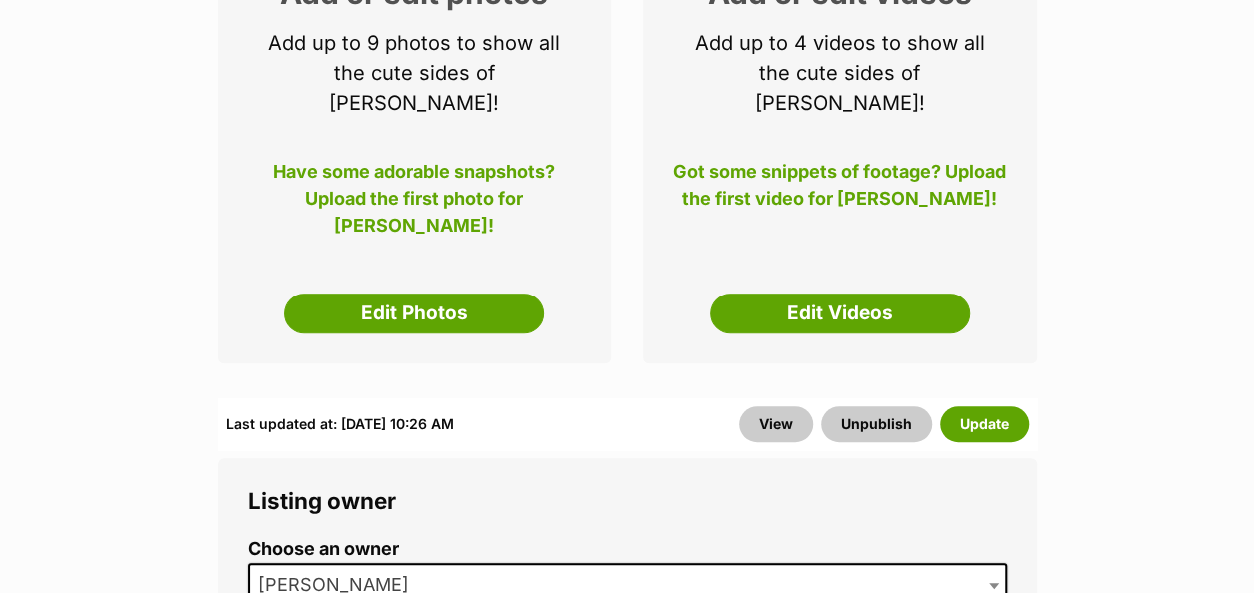
scroll to position [515, 0]
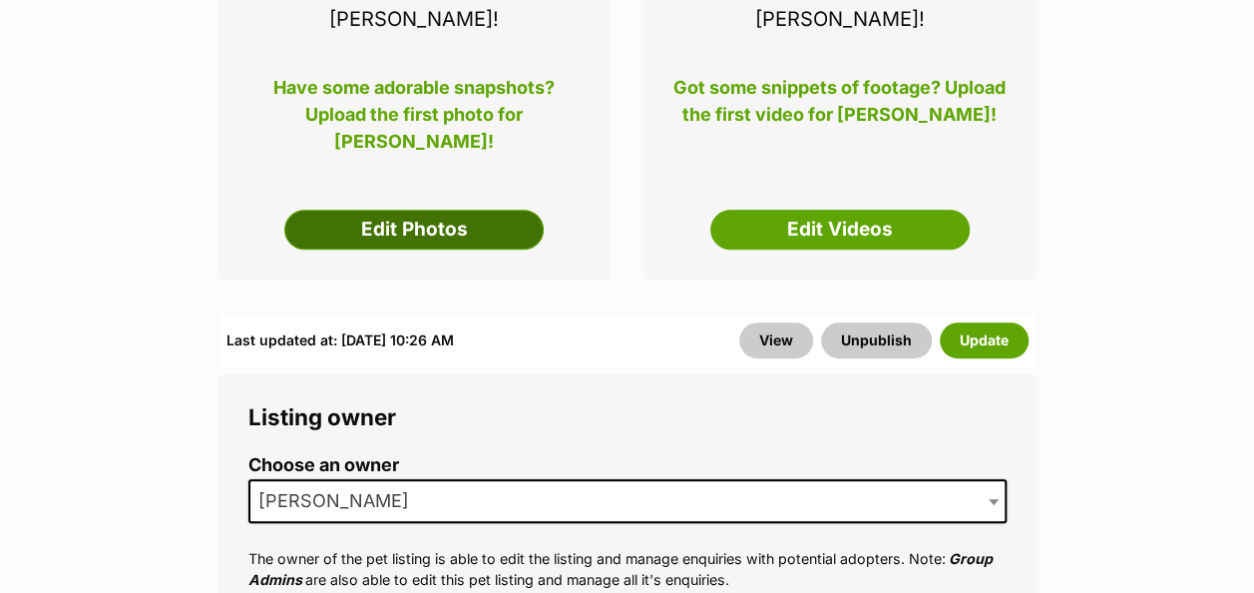
click at [417, 210] on link "Edit Photos" at bounding box center [413, 230] width 259 height 40
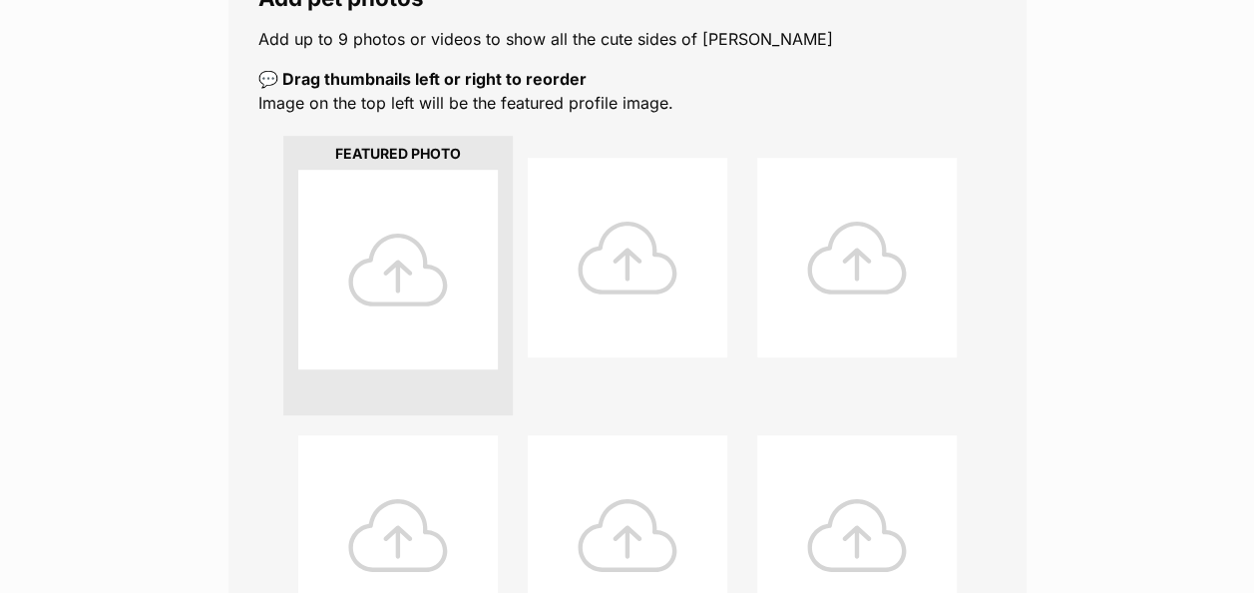
scroll to position [463, 0]
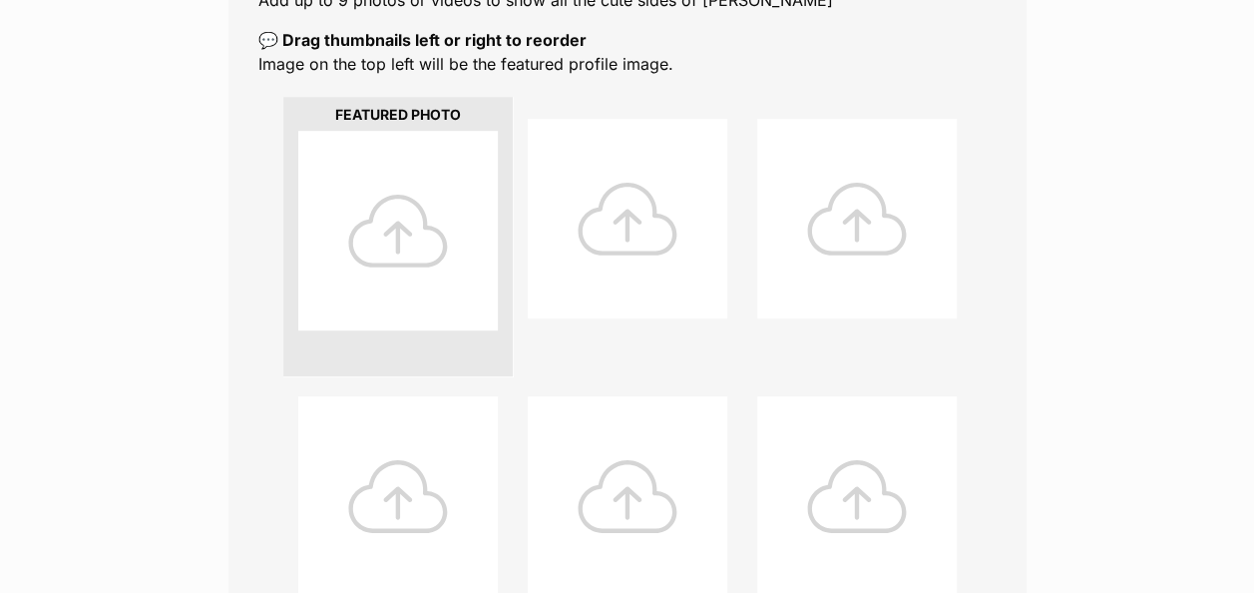
click at [413, 177] on div at bounding box center [398, 231] width 200 height 200
click at [379, 208] on div at bounding box center [398, 231] width 200 height 200
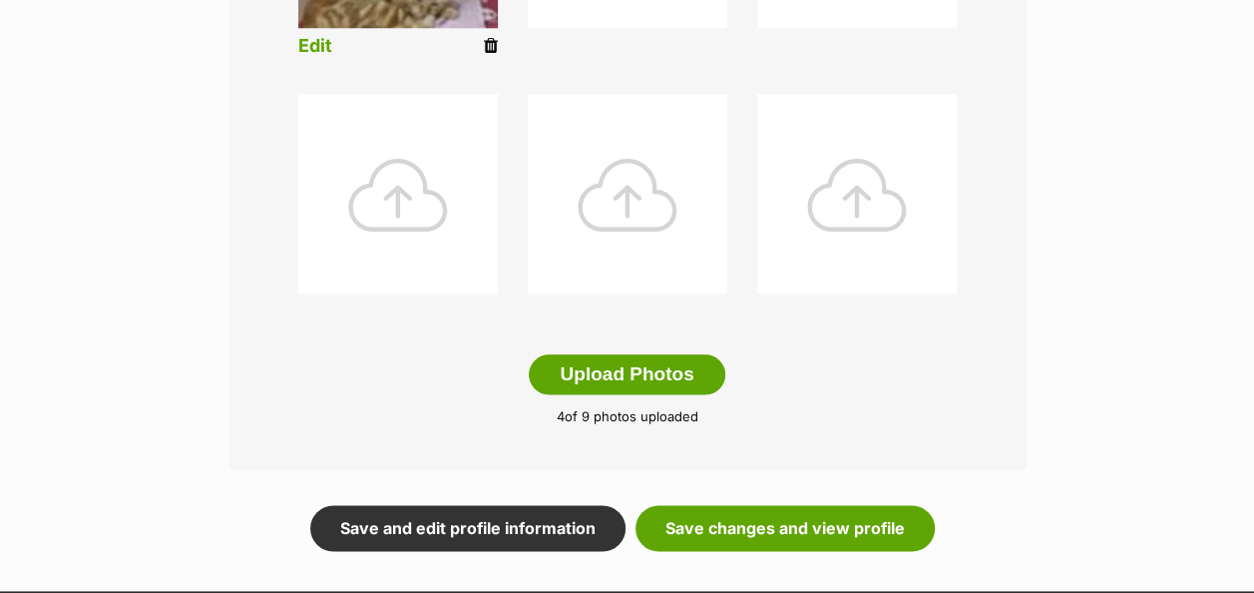
scroll to position [1054, 0]
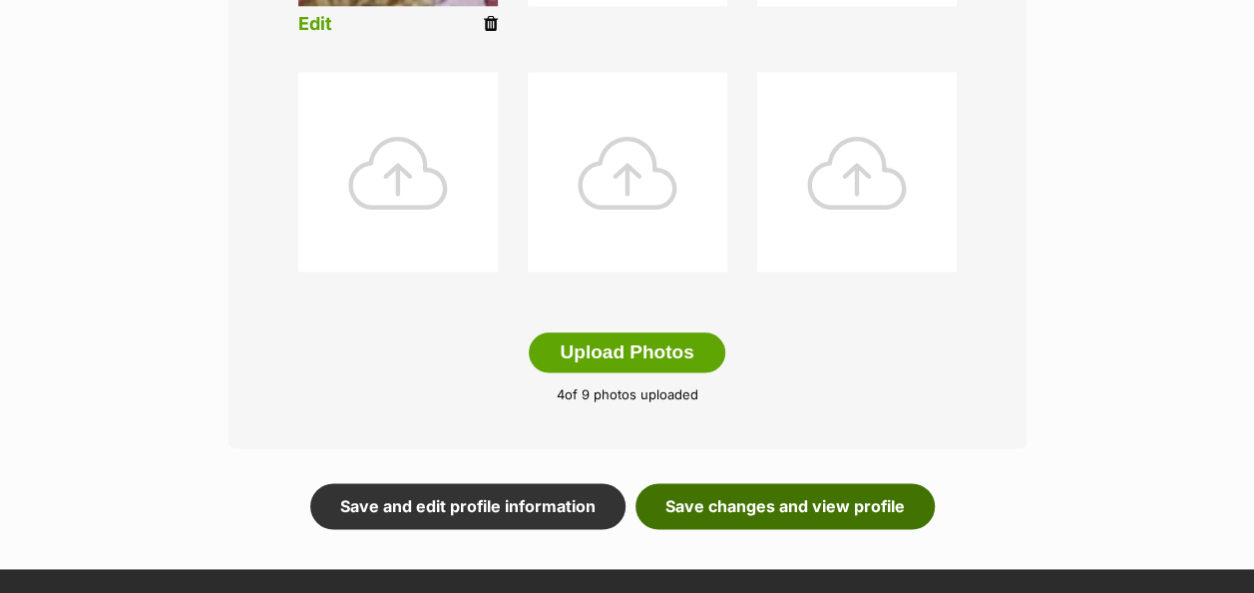
click at [806, 483] on link "Save changes and view profile" at bounding box center [785, 506] width 299 height 46
